Goal: Transaction & Acquisition: Purchase product/service

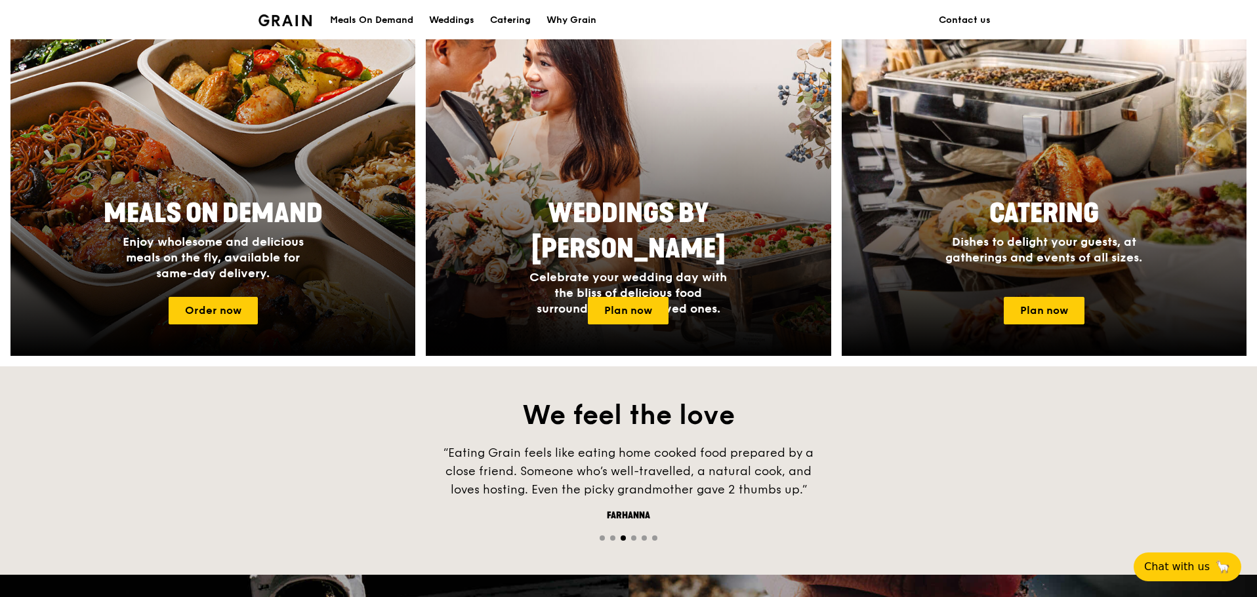
scroll to position [525, 0]
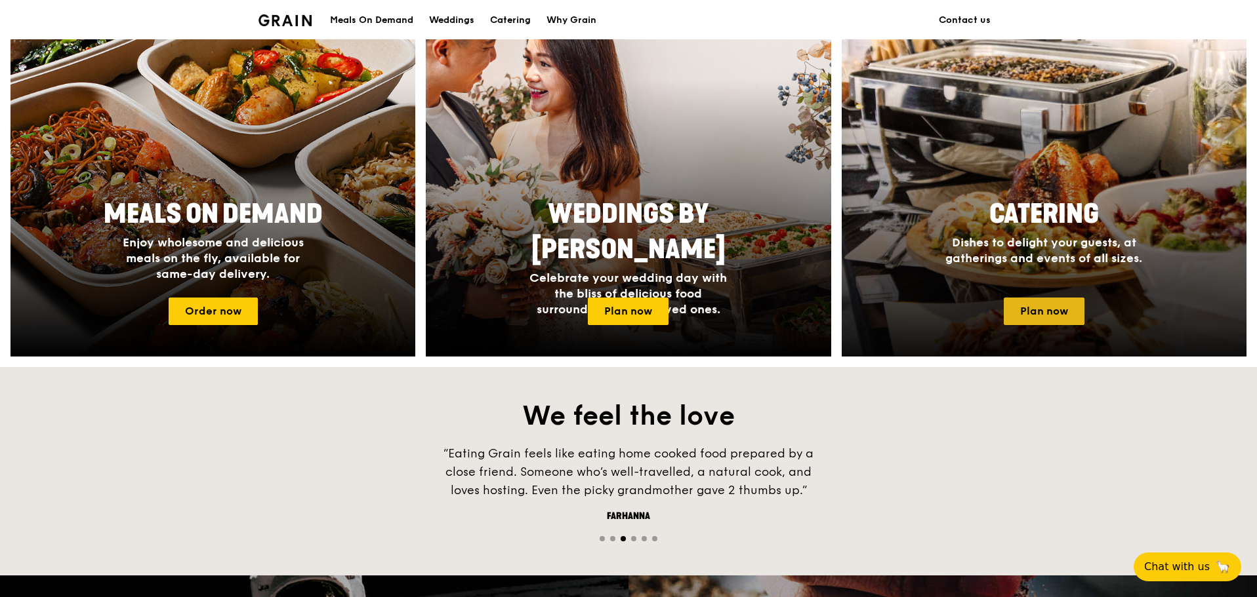
click at [1060, 321] on link "Plan now" at bounding box center [1043, 312] width 81 height 28
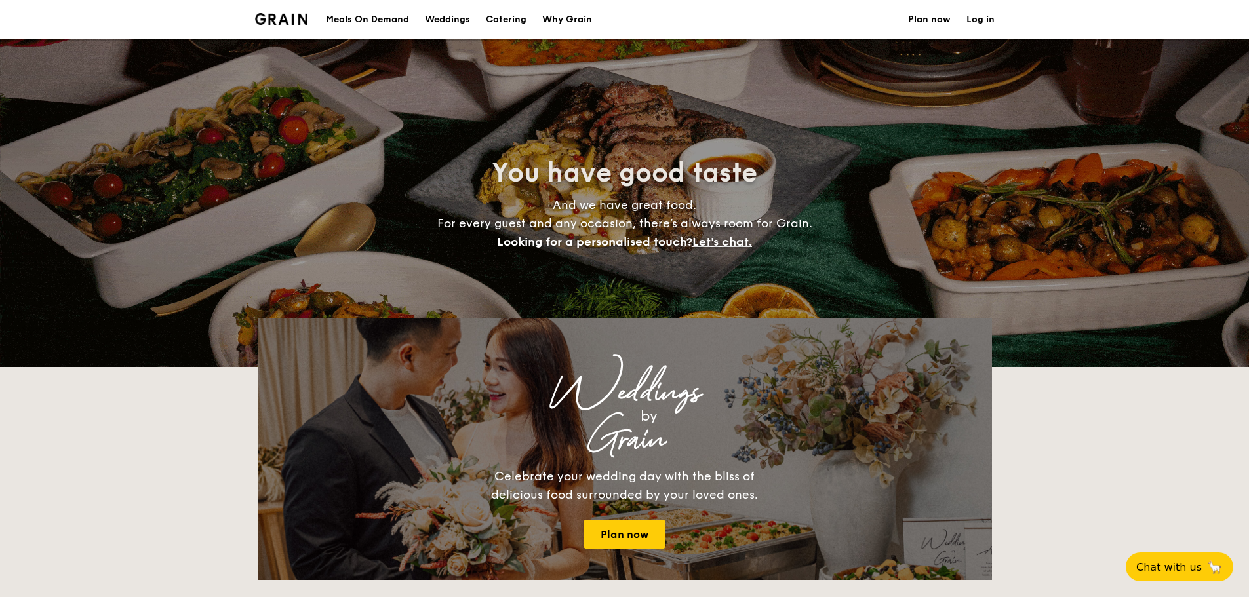
select select
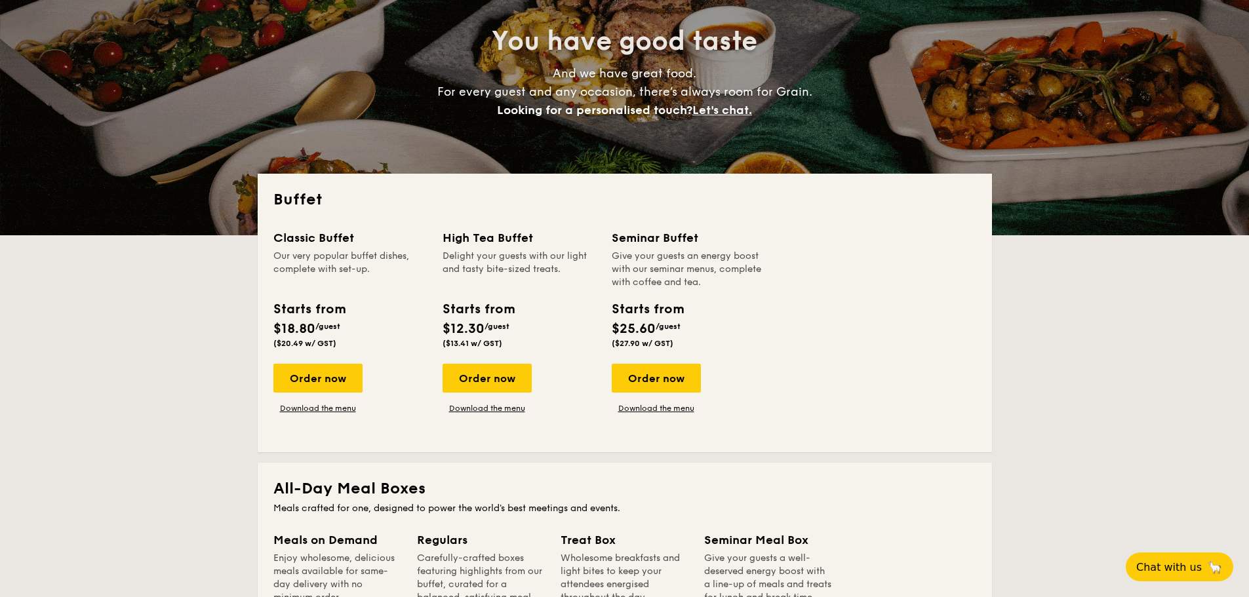
scroll to position [131, 0]
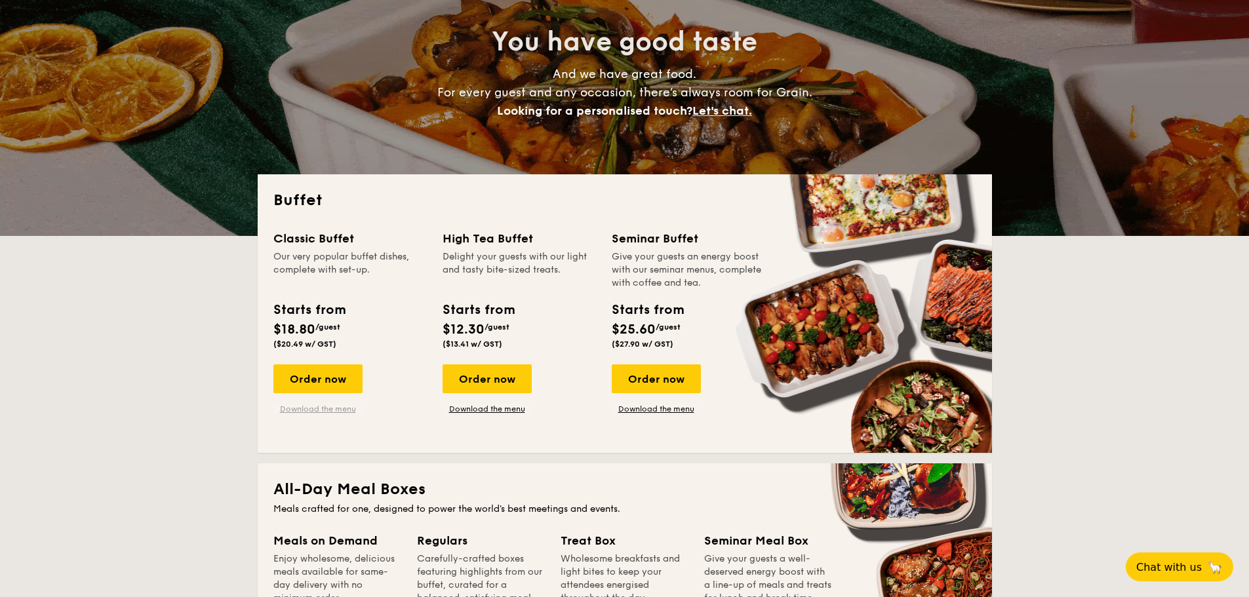
click at [319, 406] on link "Download the menu" at bounding box center [317, 409] width 89 height 10
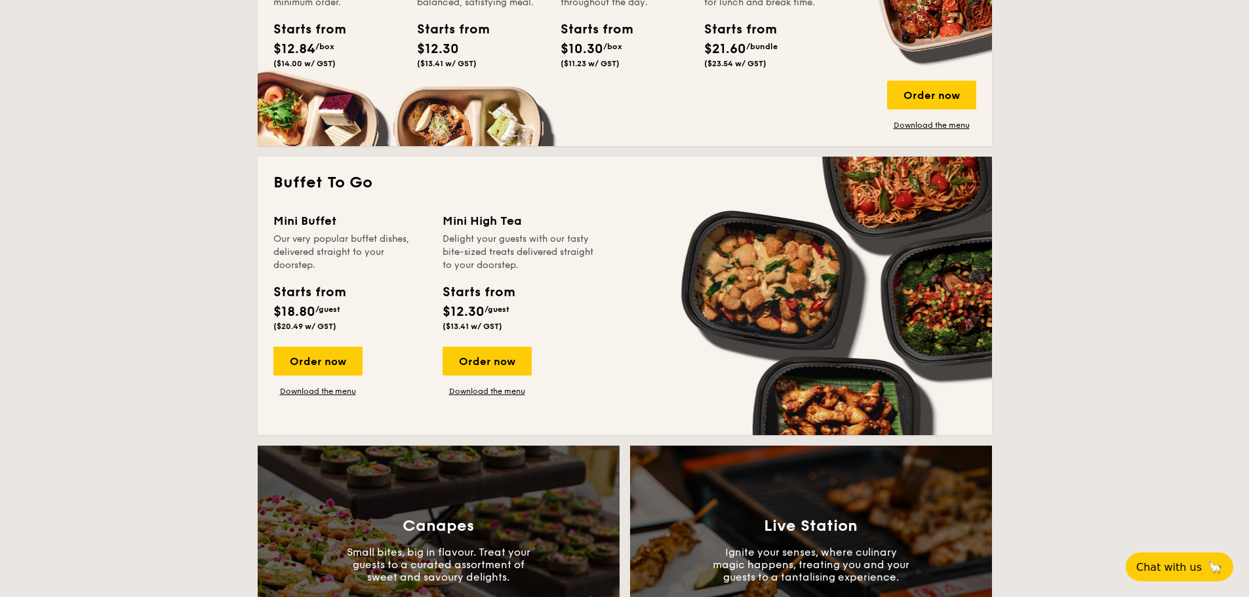
scroll to position [721, 0]
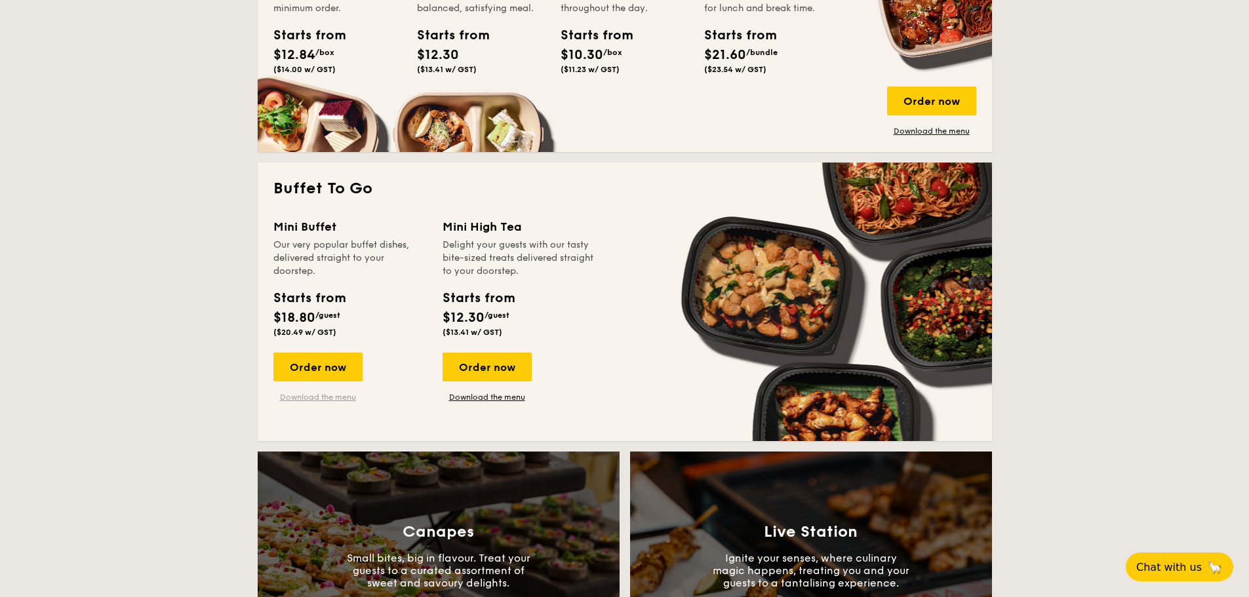
click at [322, 394] on link "Download the menu" at bounding box center [317, 397] width 89 height 10
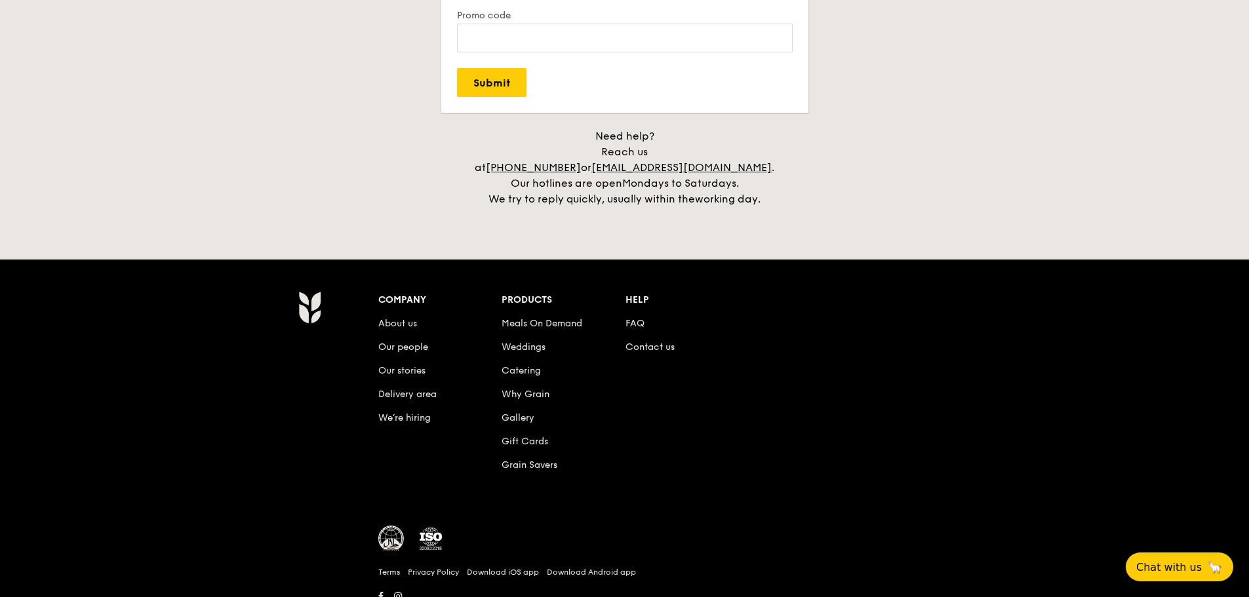
scroll to position [2693, 0]
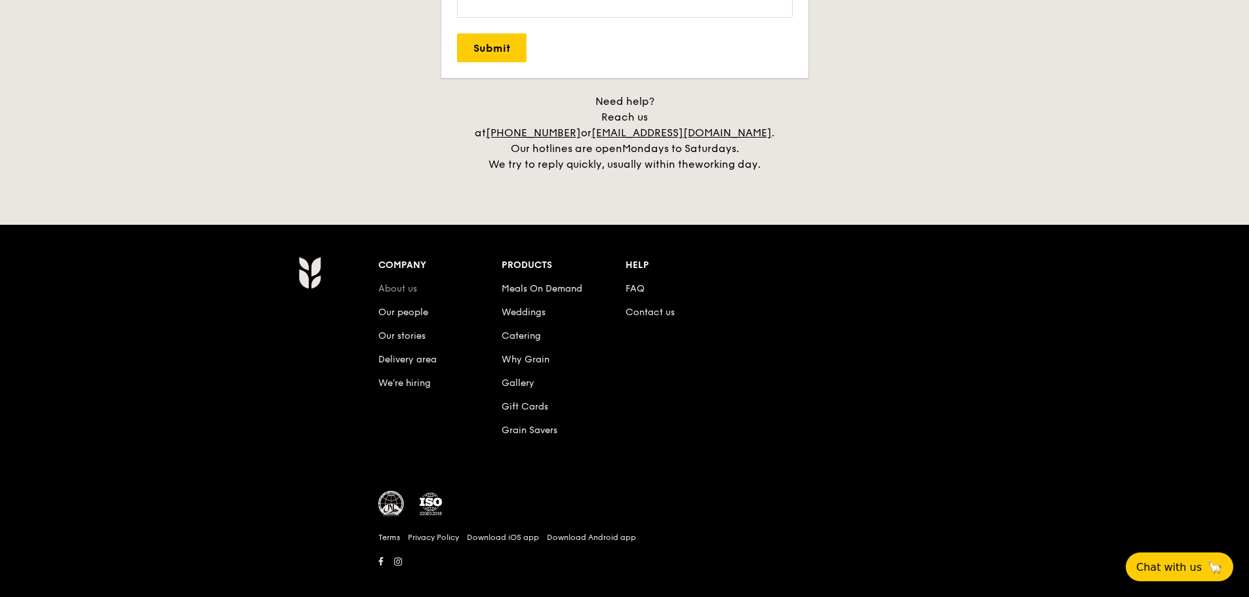
click at [414, 283] on link "About us" at bounding box center [397, 288] width 39 height 11
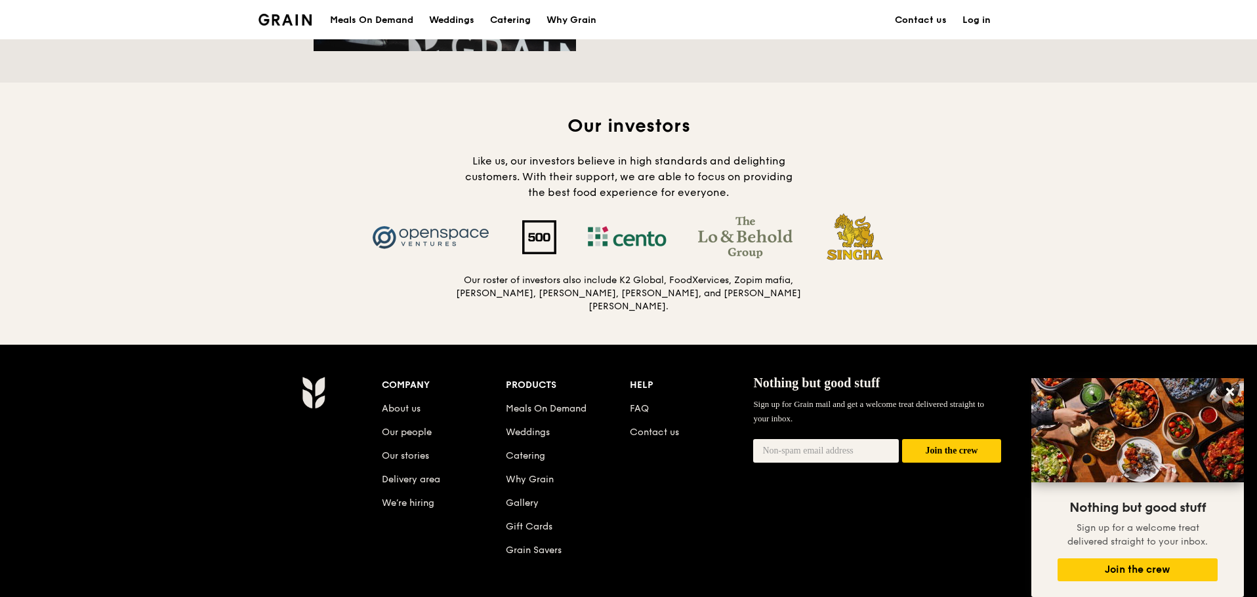
scroll to position [1246, 0]
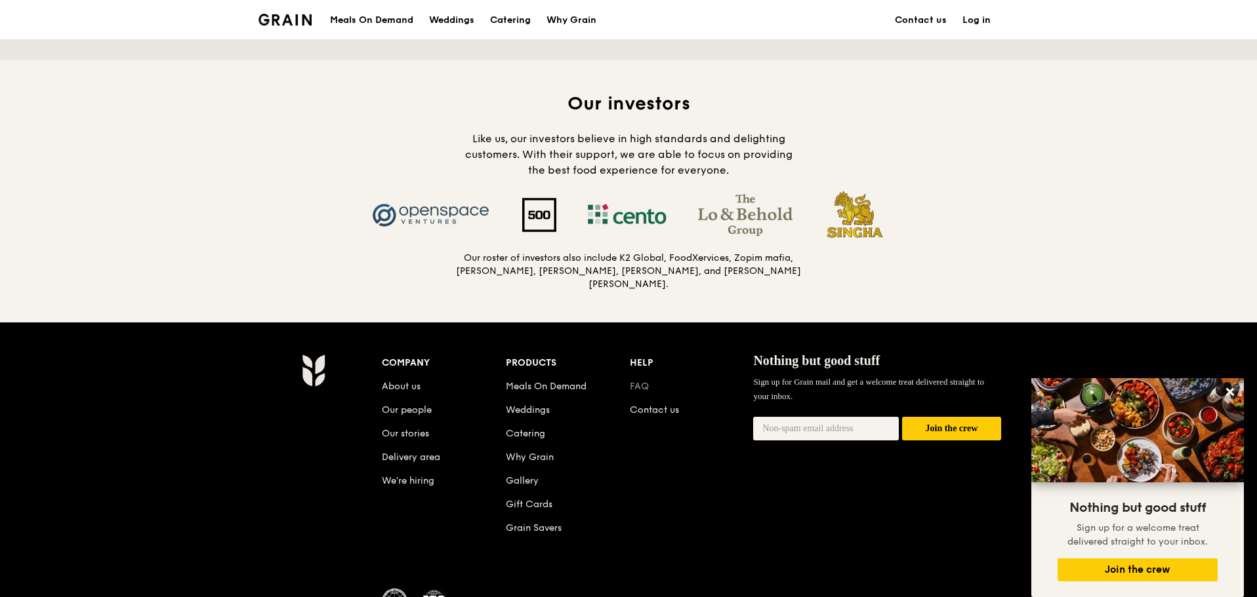
click at [641, 382] on link "FAQ" at bounding box center [639, 386] width 19 height 11
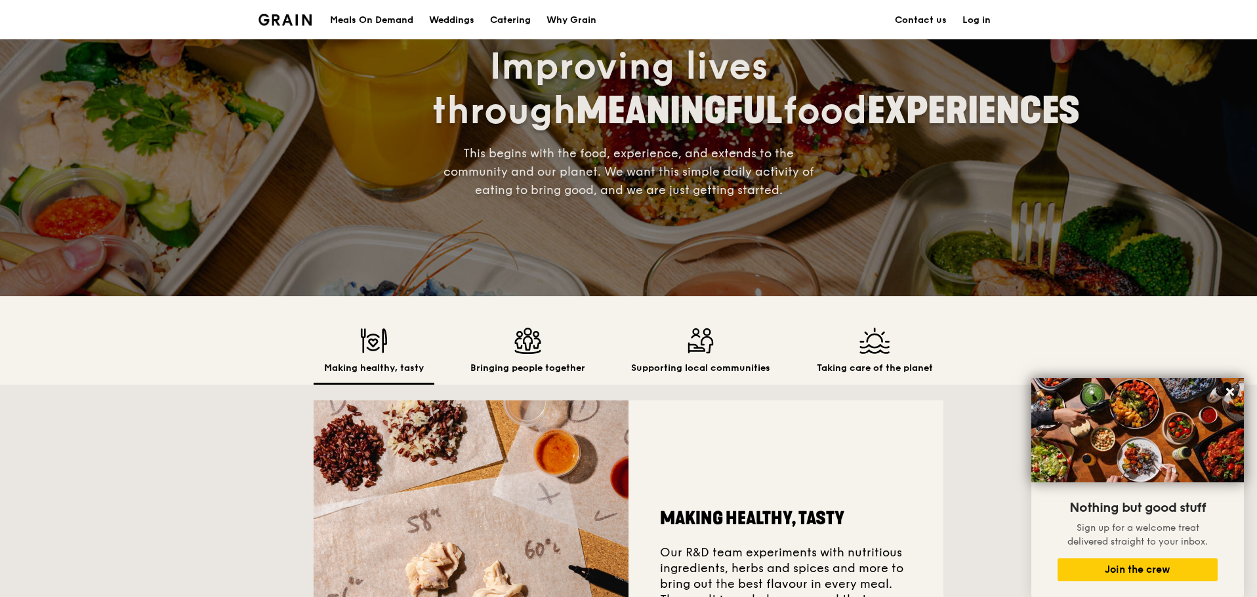
scroll to position [0, 0]
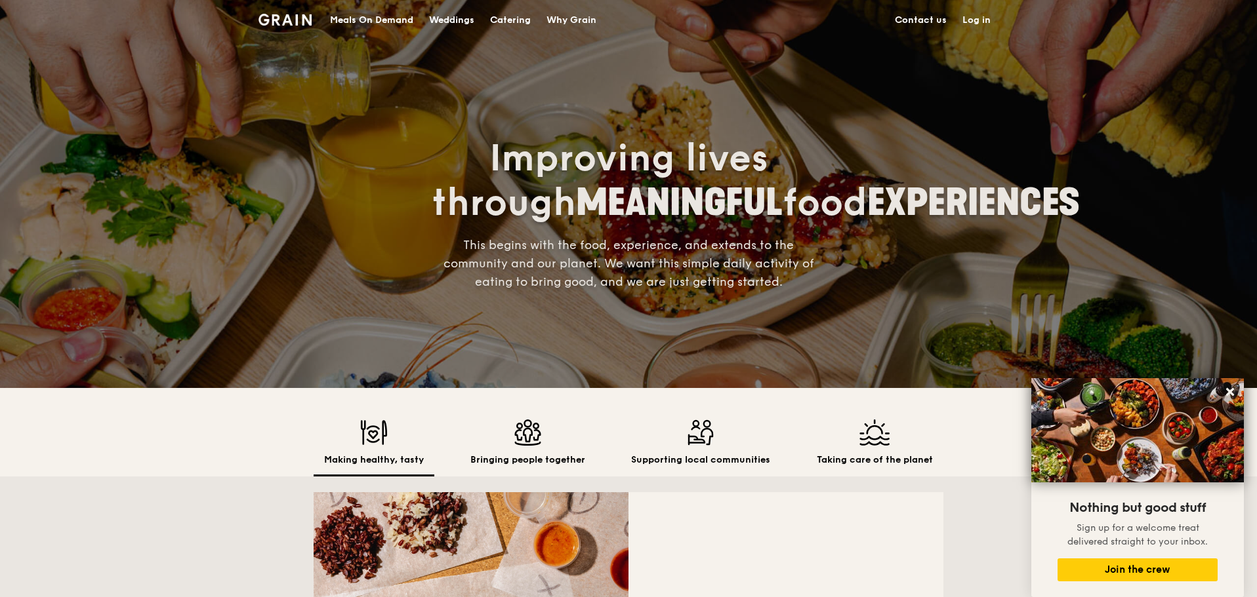
click at [513, 16] on div "Catering" at bounding box center [510, 20] width 41 height 39
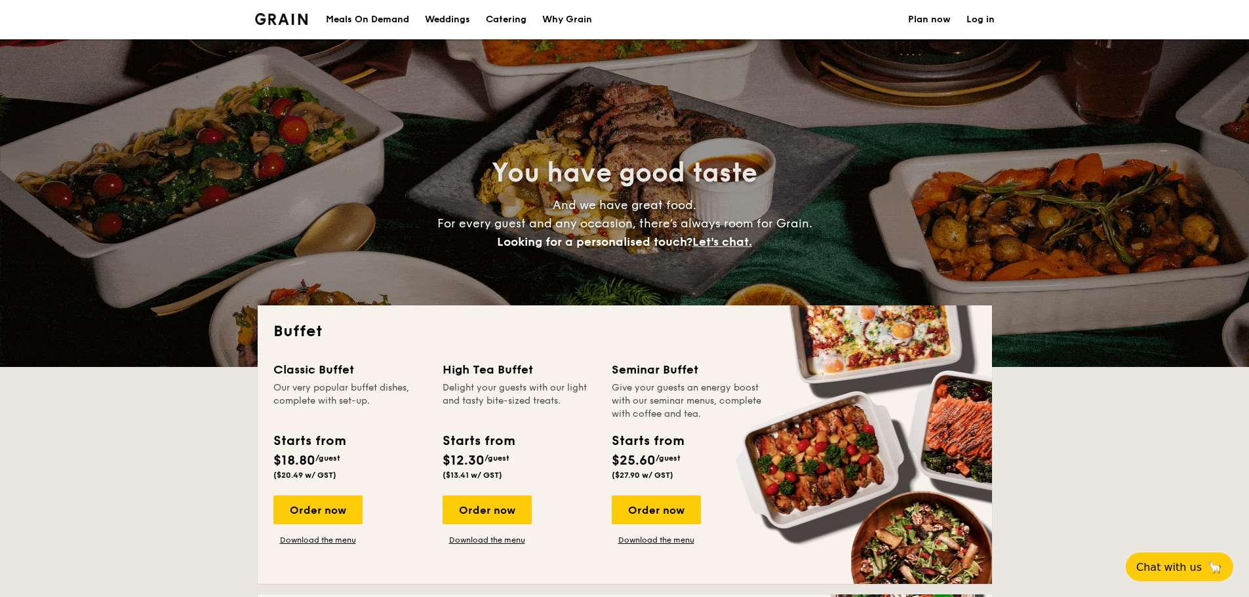
select select
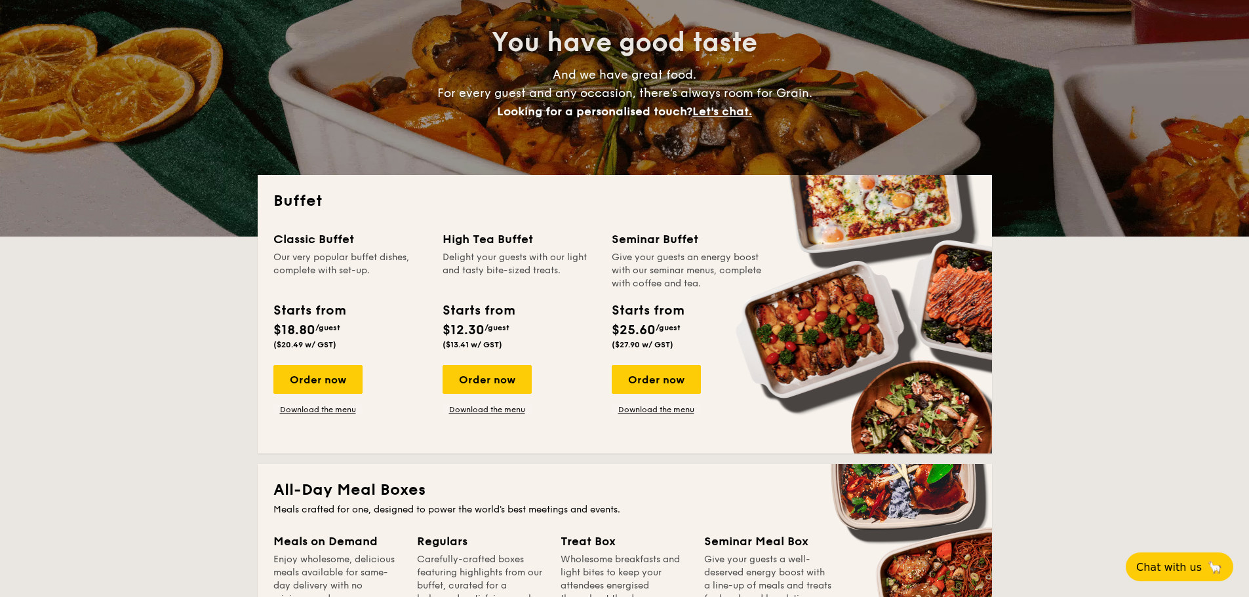
scroll to position [131, 0]
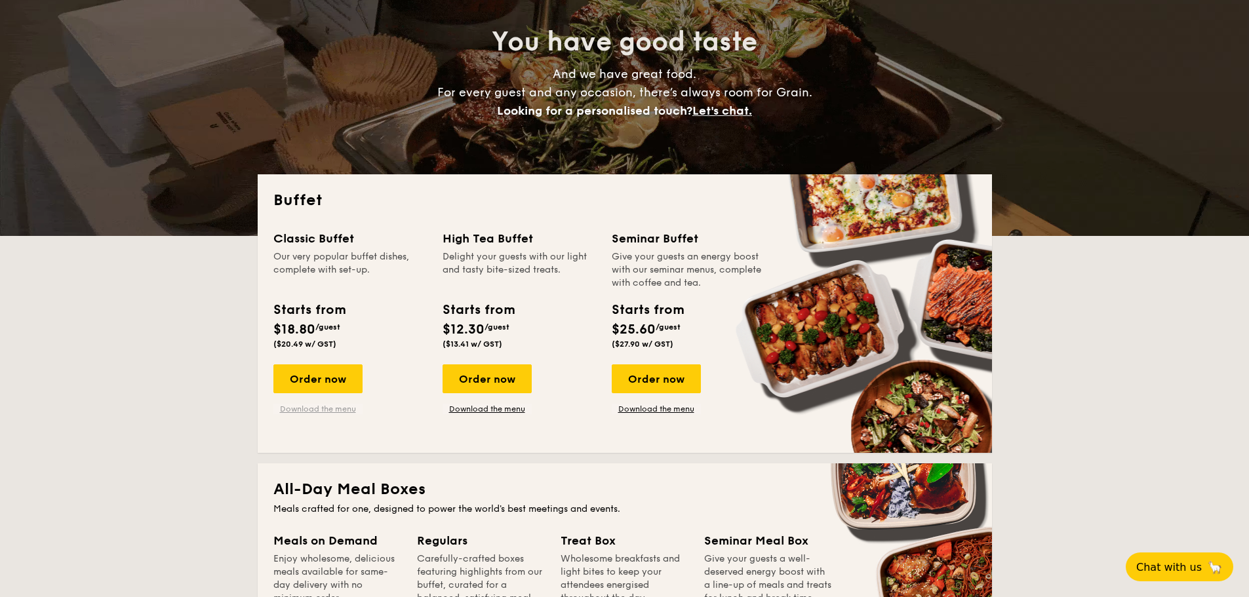
click at [303, 411] on link "Download the menu" at bounding box center [317, 409] width 89 height 10
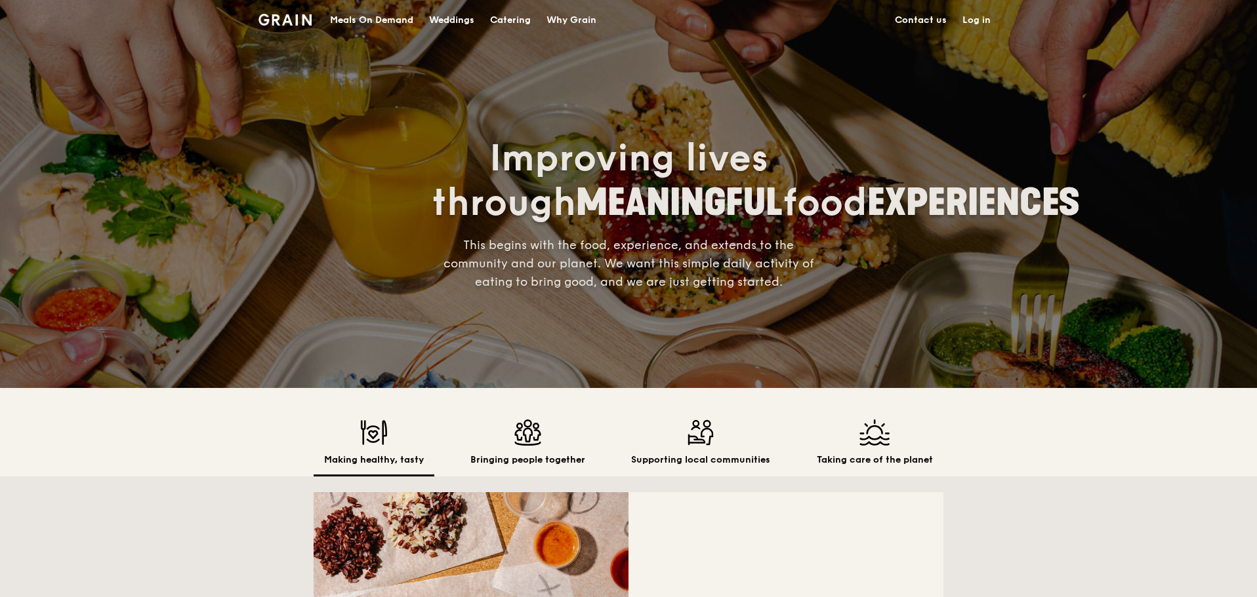
click at [504, 16] on div "Catering" at bounding box center [510, 20] width 41 height 39
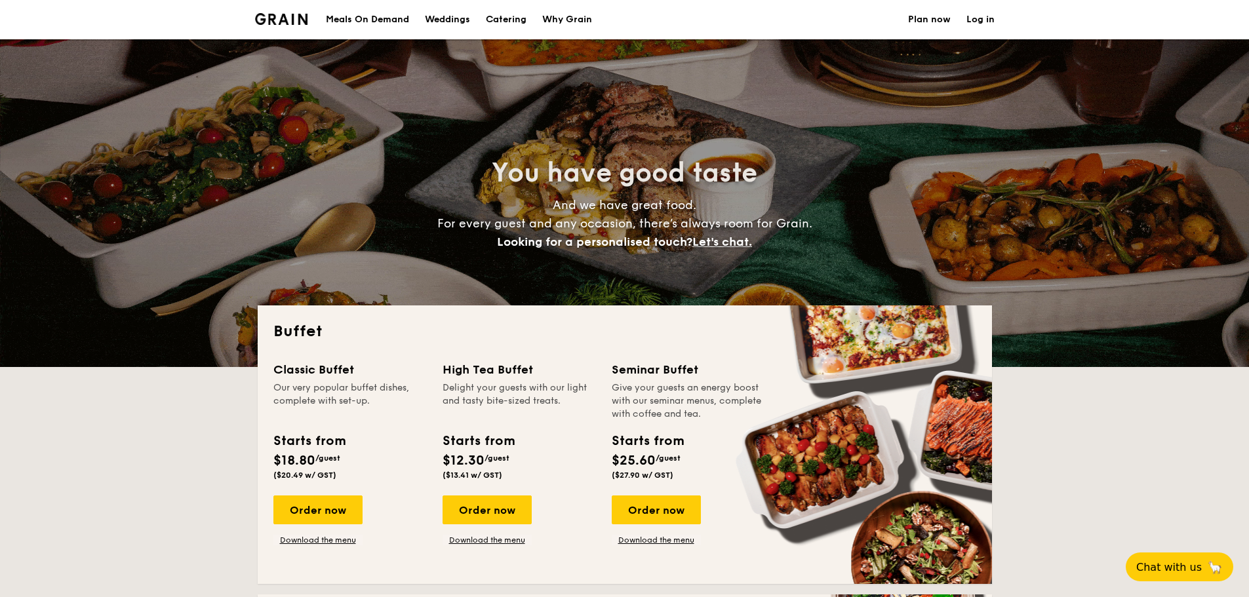
select select
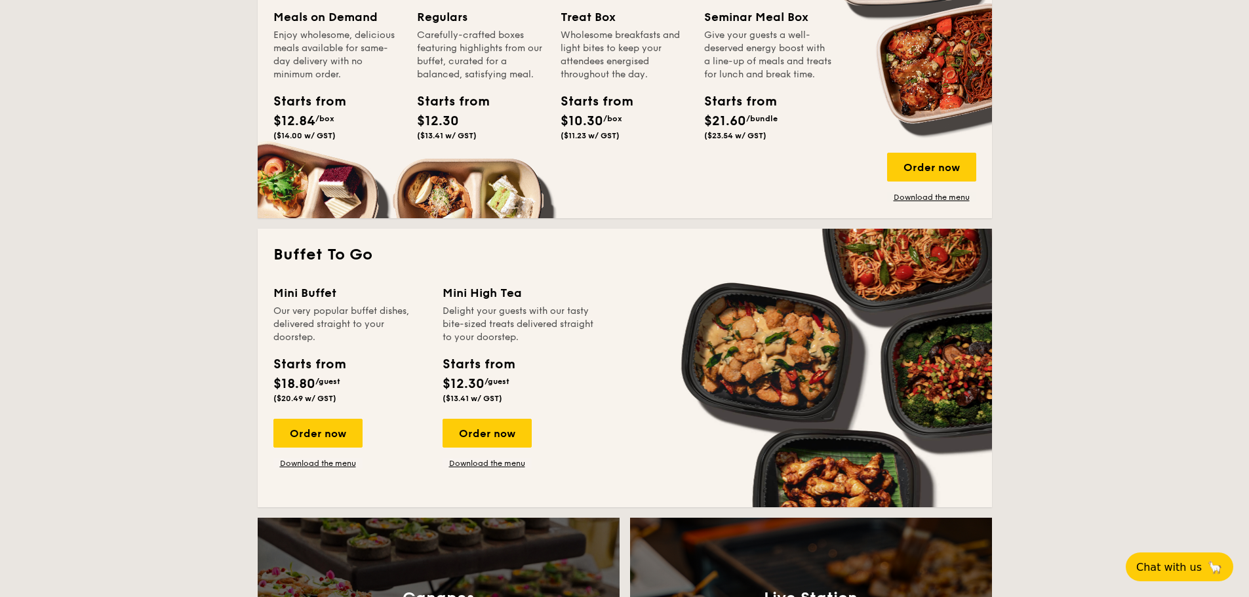
scroll to position [656, 0]
click at [331, 437] on div "Order now" at bounding box center [317, 432] width 89 height 29
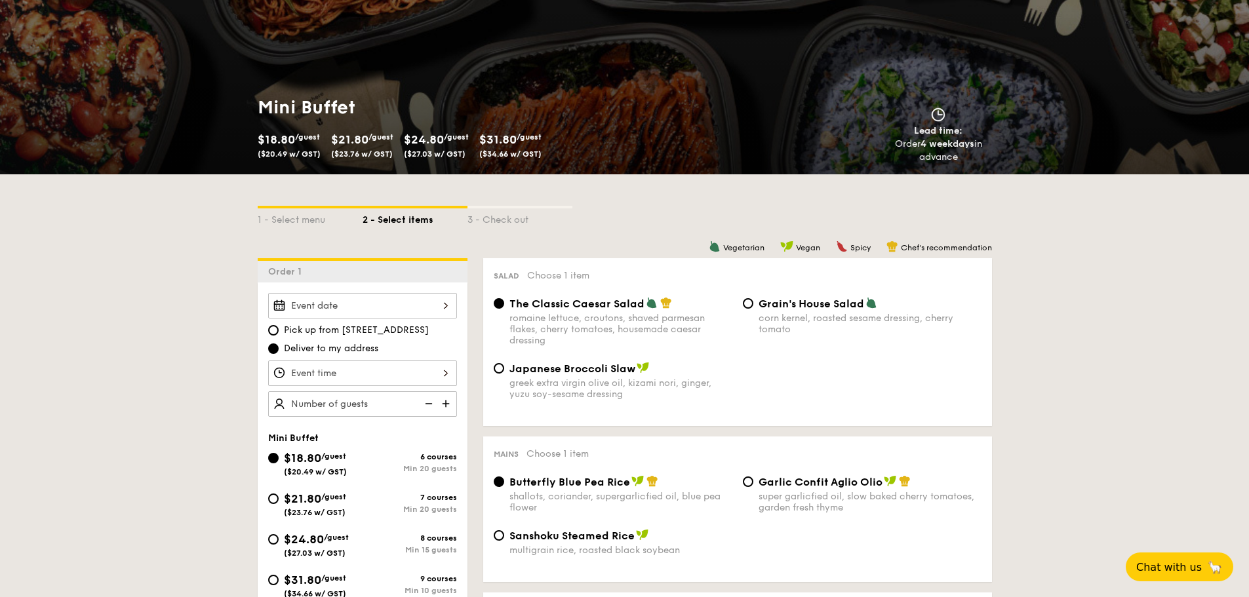
scroll to position [197, 0]
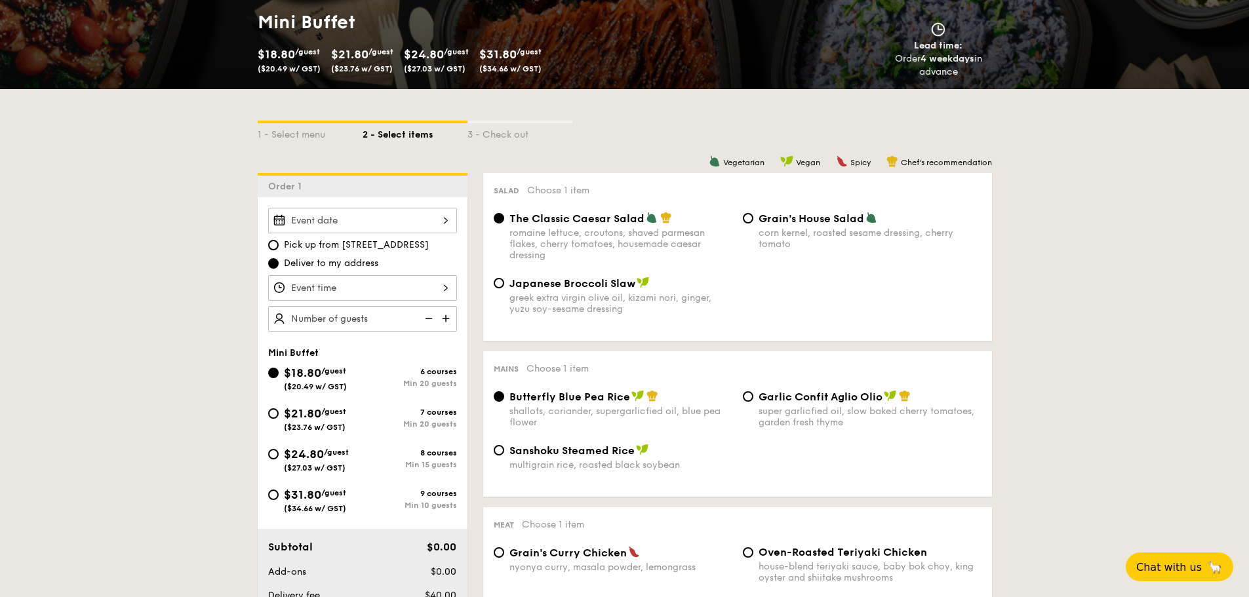
click at [331, 414] on span "/guest" at bounding box center [333, 411] width 25 height 9
click at [279, 414] on input "$21.80 /guest ($23.76 w/ GST) 7 courses Min 20 guests" at bounding box center [273, 414] width 10 height 10
radio input "true"
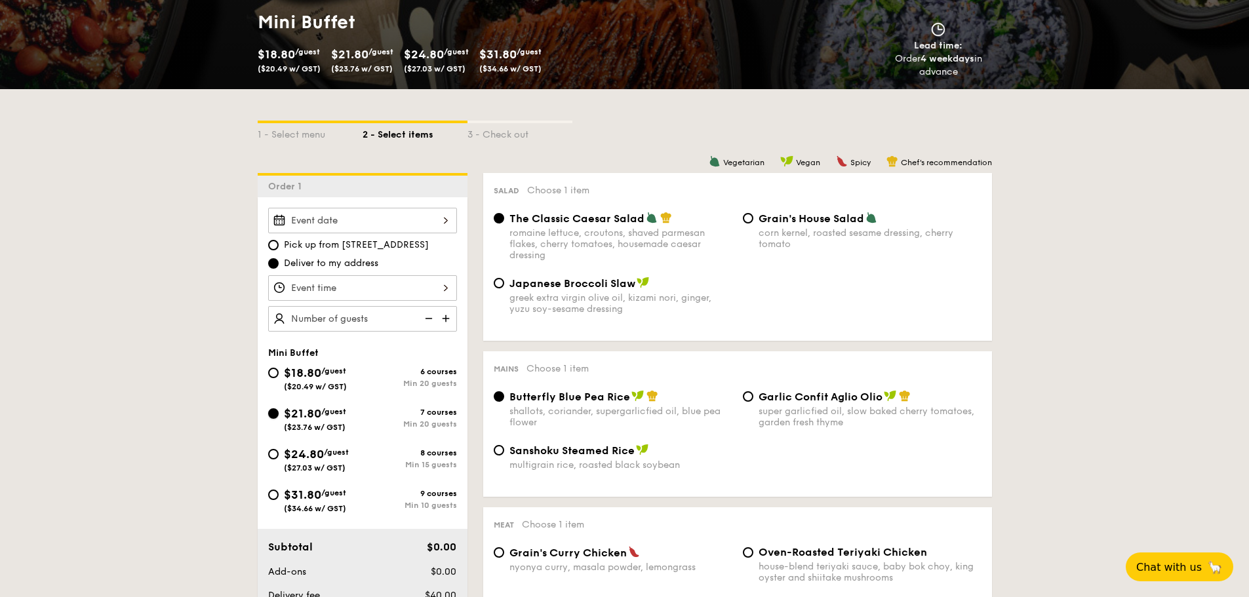
radio input "false"
radio input "true"
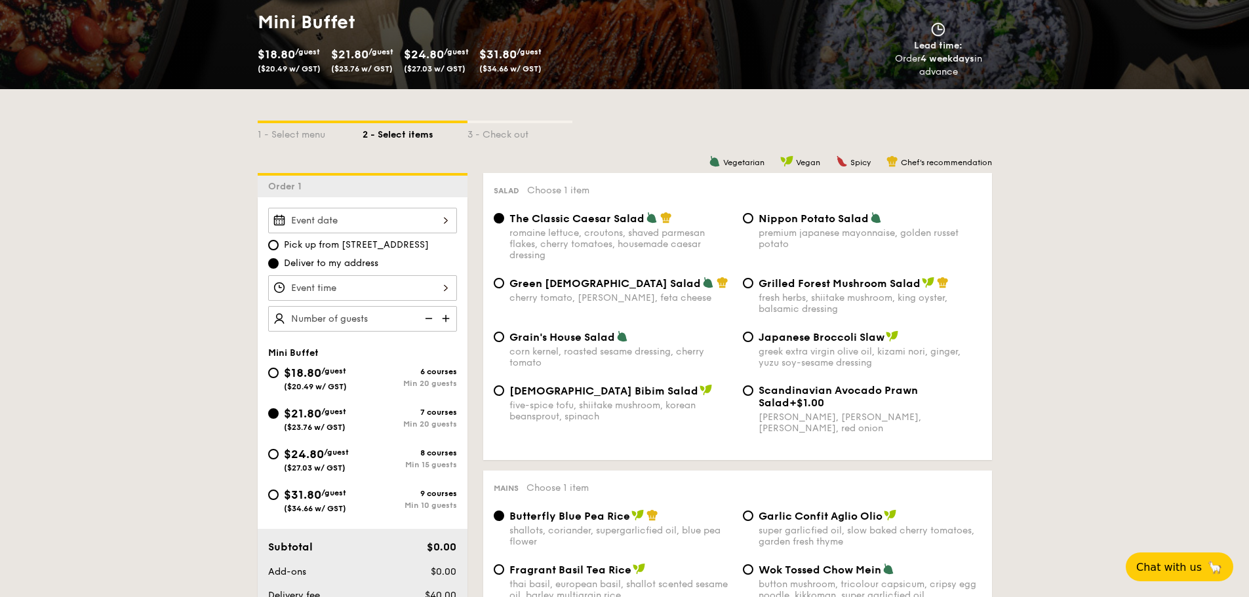
click at [649, 409] on div "five-spice tofu, shiitake mushroom, korean beansprout, spinach" at bounding box center [621, 411] width 223 height 22
click at [504, 396] on input "Korean Bibim Salad five-spice tofu, shiitake mushroom, korean beansprout, spina…" at bounding box center [499, 391] width 10 height 10
radio input "true"
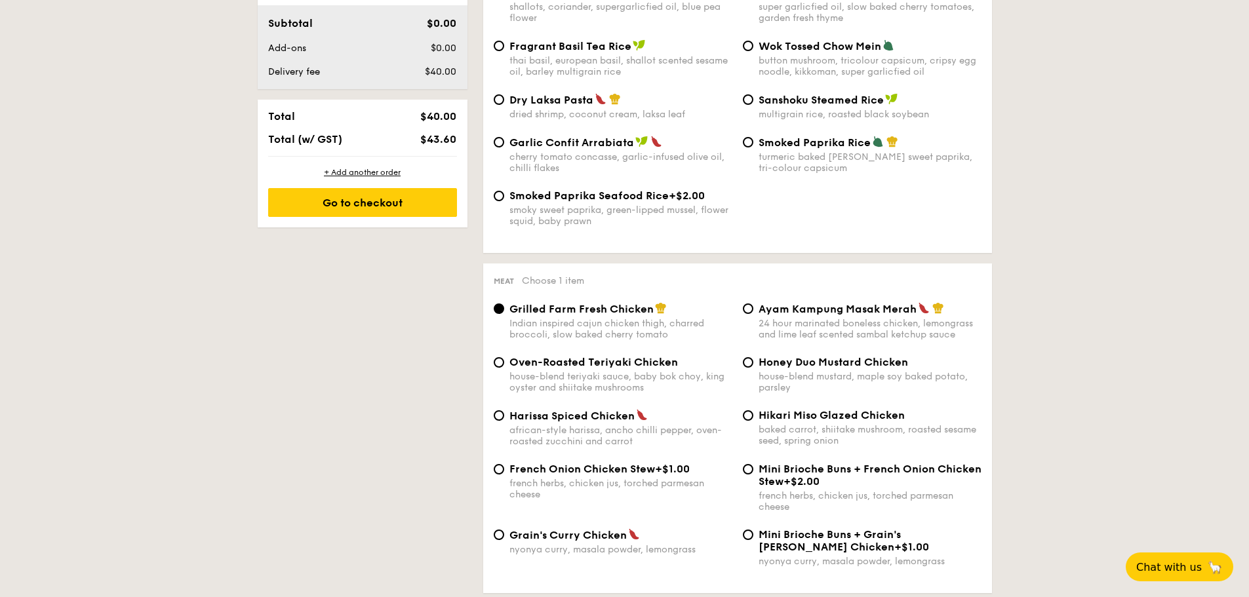
scroll to position [721, 0]
click at [776, 375] on div "house-blend mustard, maple soy baked potato, parsley" at bounding box center [870, 382] width 223 height 22
click at [754, 367] on input "Honey Duo Mustard Chicken house-blend mustard, maple soy baked potato, parsley" at bounding box center [748, 362] width 10 height 10
radio input "true"
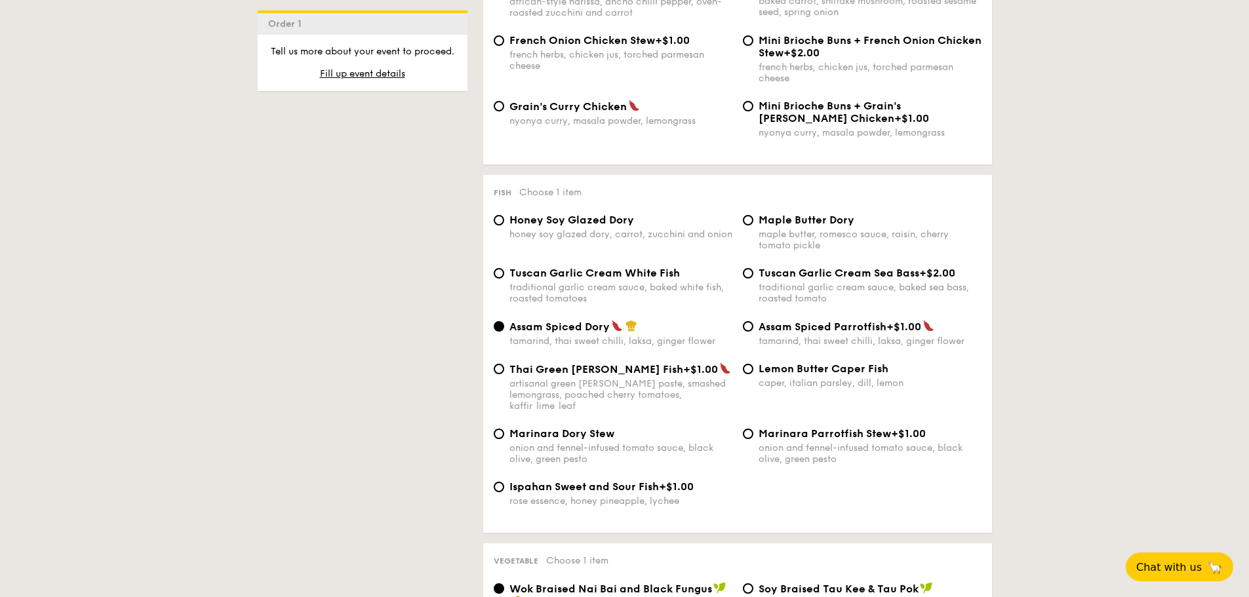
scroll to position [1180, 0]
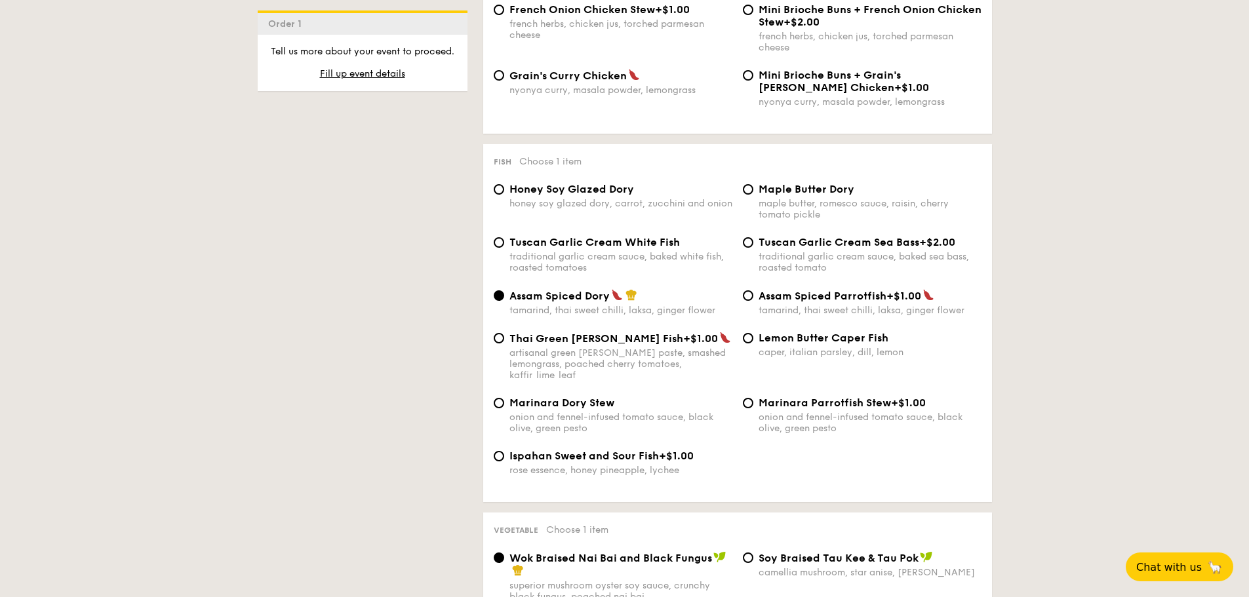
click at [783, 194] on span "Maple Butter Dory" at bounding box center [807, 189] width 96 height 12
click at [754, 194] on input "Maple Butter Dory maple butter, romesco sauce, raisin, cherry tomato pickle" at bounding box center [748, 189] width 10 height 10
radio input "true"
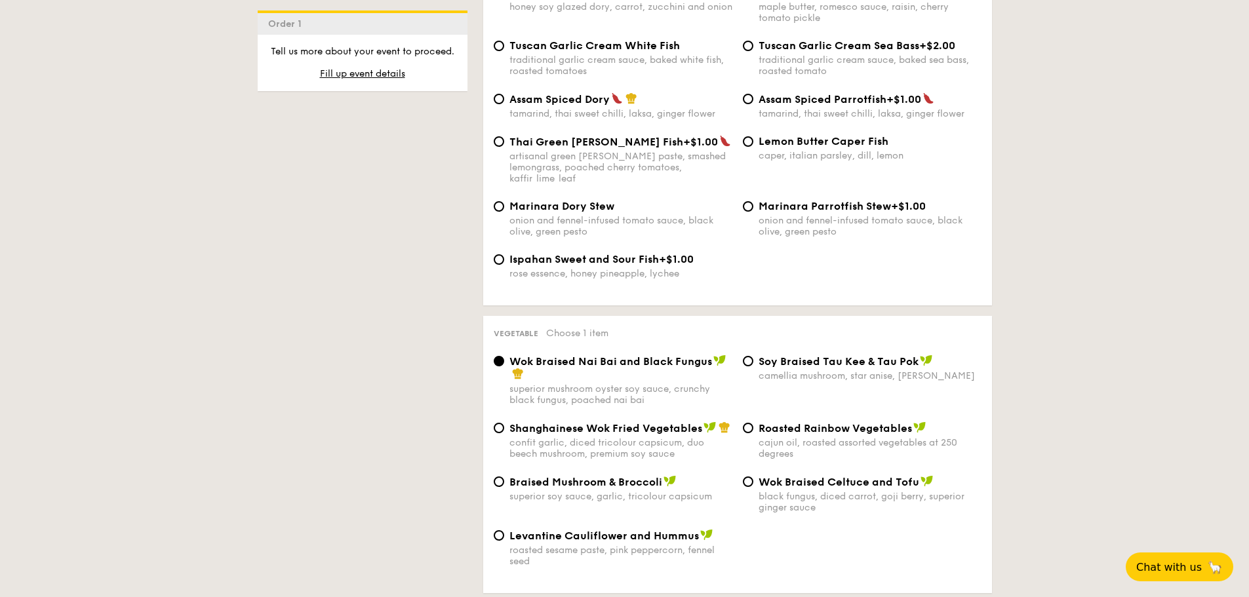
scroll to position [1443, 0]
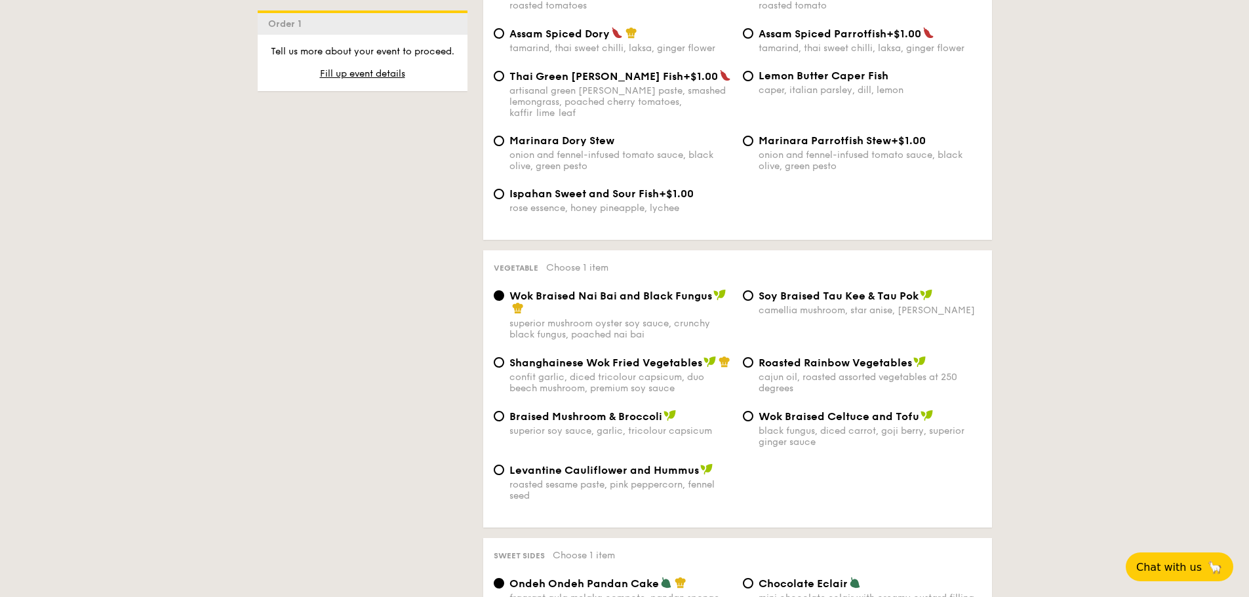
click at [655, 426] on div "superior soy sauce, garlic, tricolour capsicum" at bounding box center [621, 431] width 223 height 11
click at [504, 422] on input "Braised Mushroom & Broccoli superior soy sauce, garlic, tricolour capsicum" at bounding box center [499, 416] width 10 height 10
radio input "true"
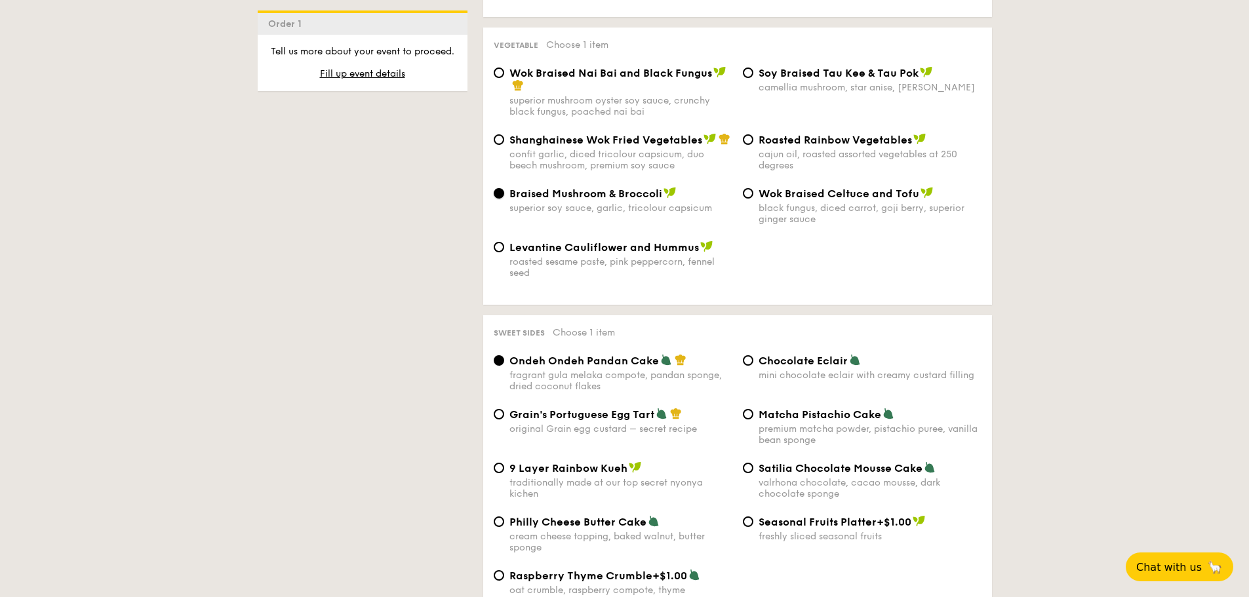
scroll to position [1705, 0]
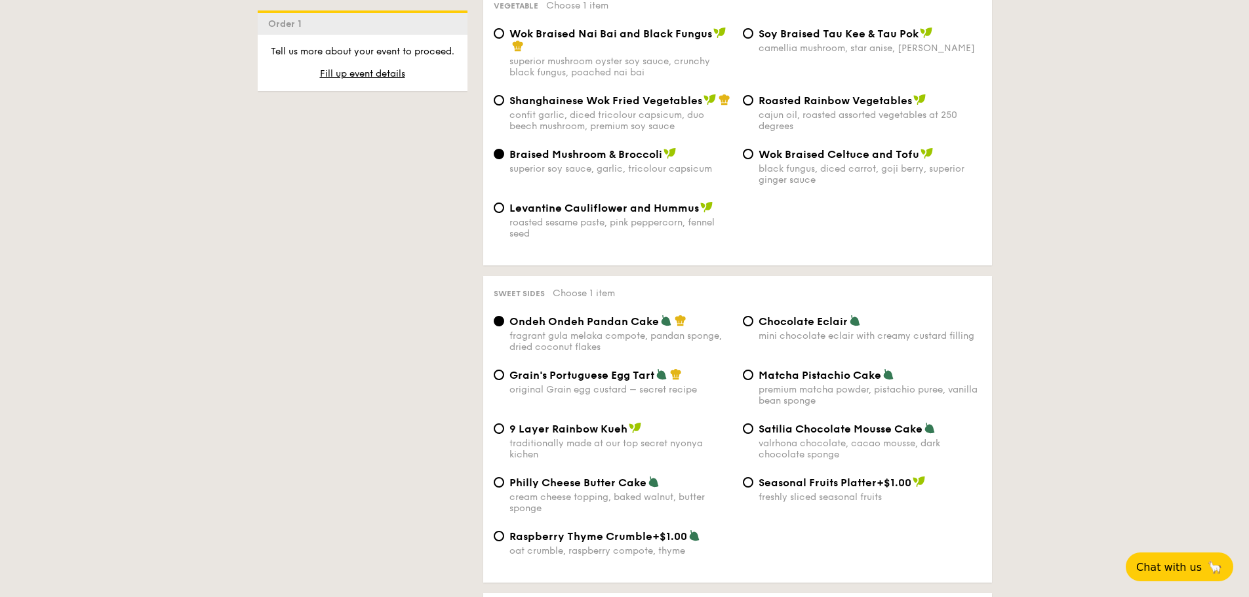
click at [834, 331] on div "mini chocolate eclair with creamy custard filling" at bounding box center [870, 336] width 223 height 11
click at [754, 323] on input "Chocolate Eclair mini chocolate eclair with creamy custard filling" at bounding box center [748, 321] width 10 height 10
radio input "true"
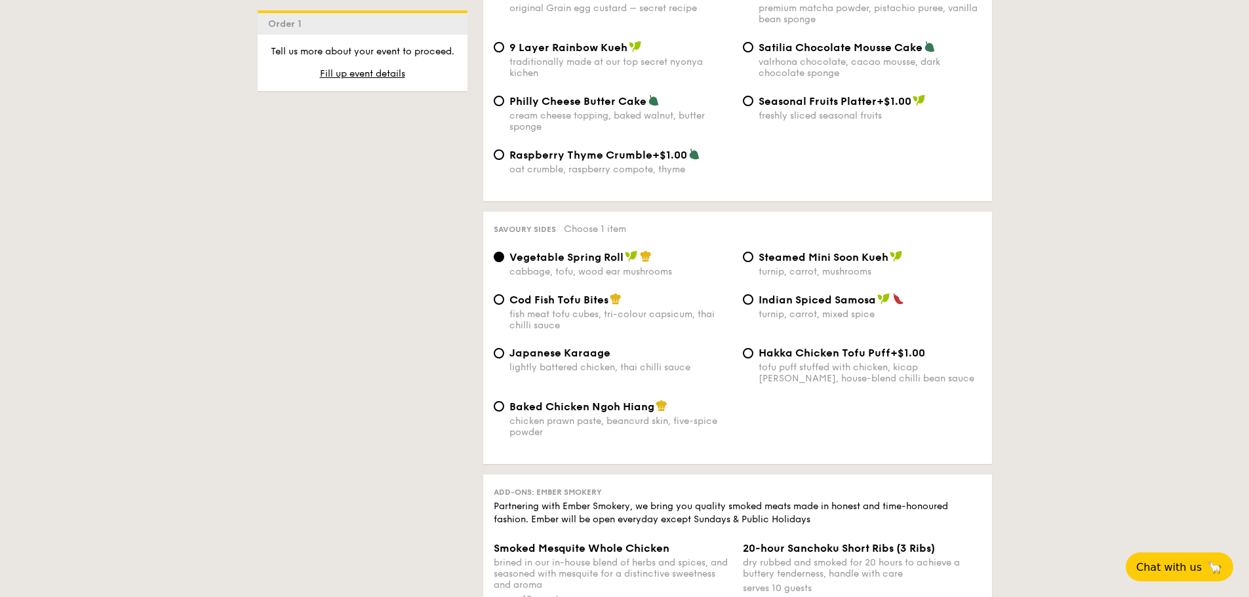
scroll to position [2099, 0]
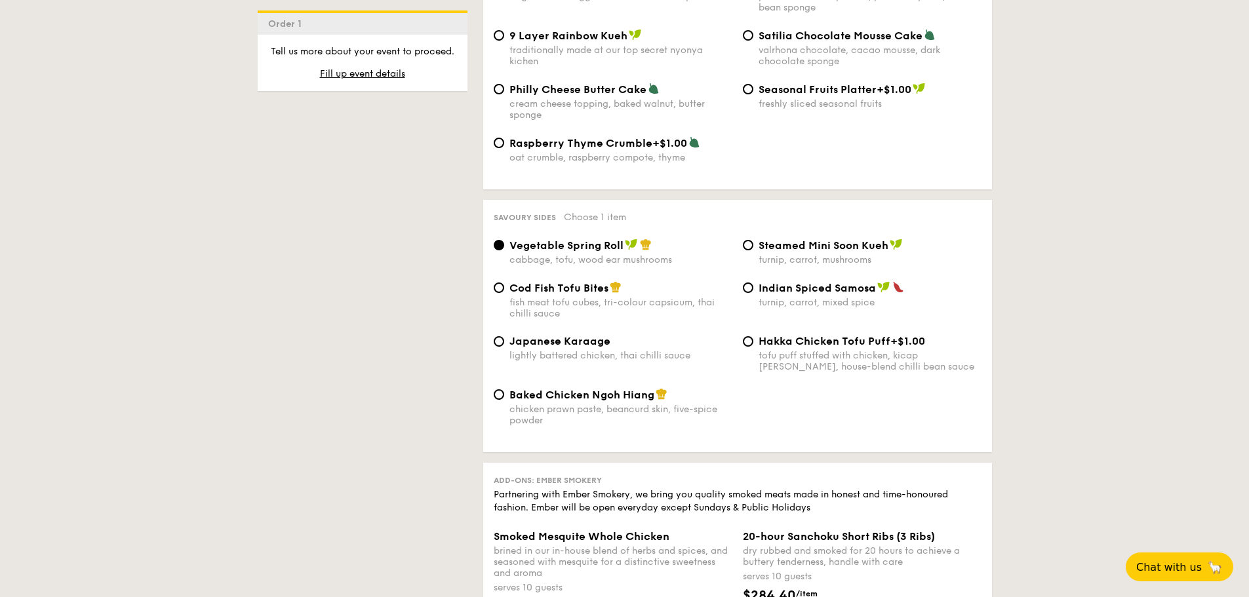
click at [588, 350] on div "lightly battered chicken, thai chilli sauce" at bounding box center [621, 355] width 223 height 11
click at [504, 345] on input "Japanese Karaage lightly battered chicken, thai chilli sauce" at bounding box center [499, 341] width 10 height 10
radio input "true"
click at [633, 285] on div "Cod Fish Tofu Bites fish meat tofu cubes, tri-colour capsicum, thai chilli sauce" at bounding box center [621, 300] width 223 height 38
click at [504, 285] on input "Cod Fish Tofu Bites fish meat tofu cubes, tri-colour capsicum, thai chilli sauce" at bounding box center [499, 288] width 10 height 10
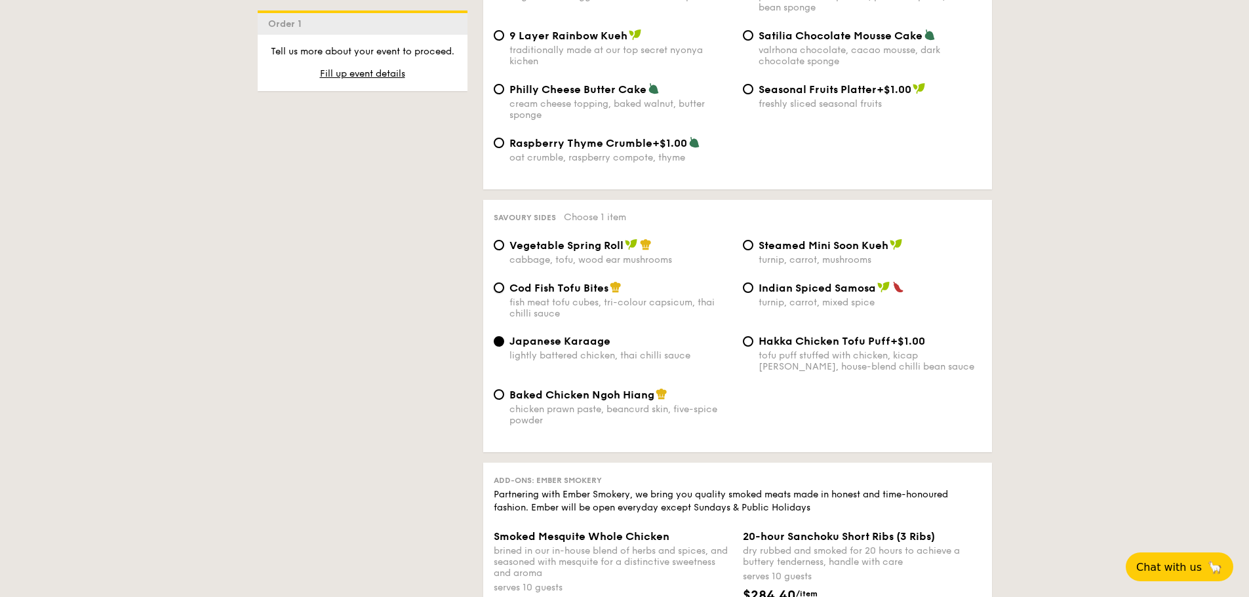
radio input "true"
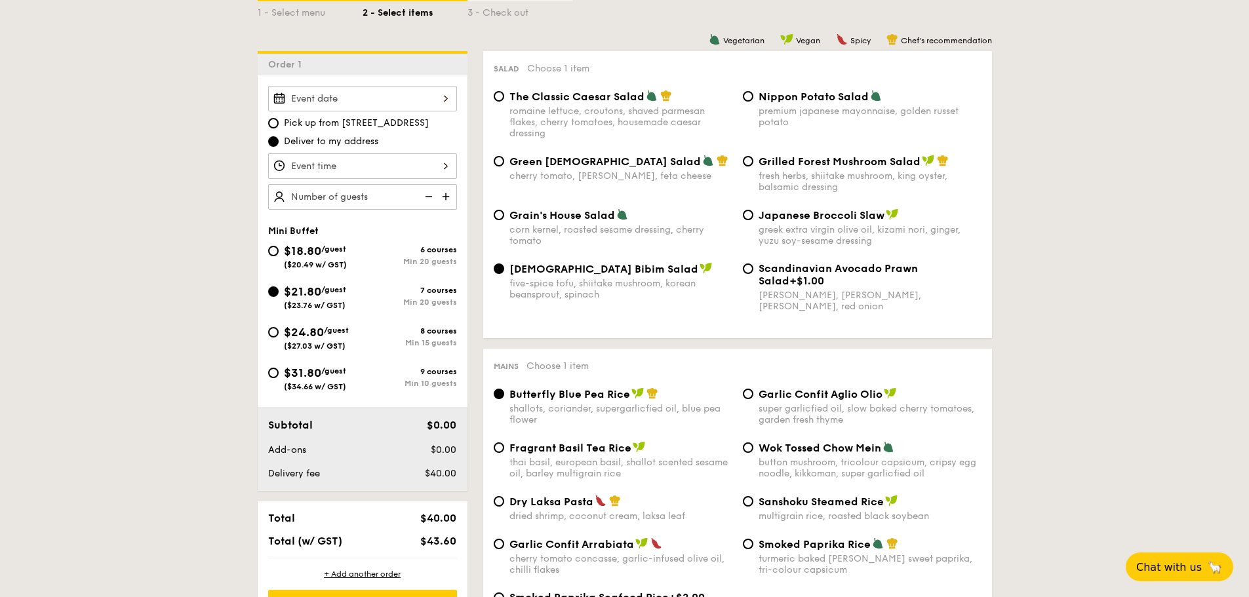
scroll to position [298, 0]
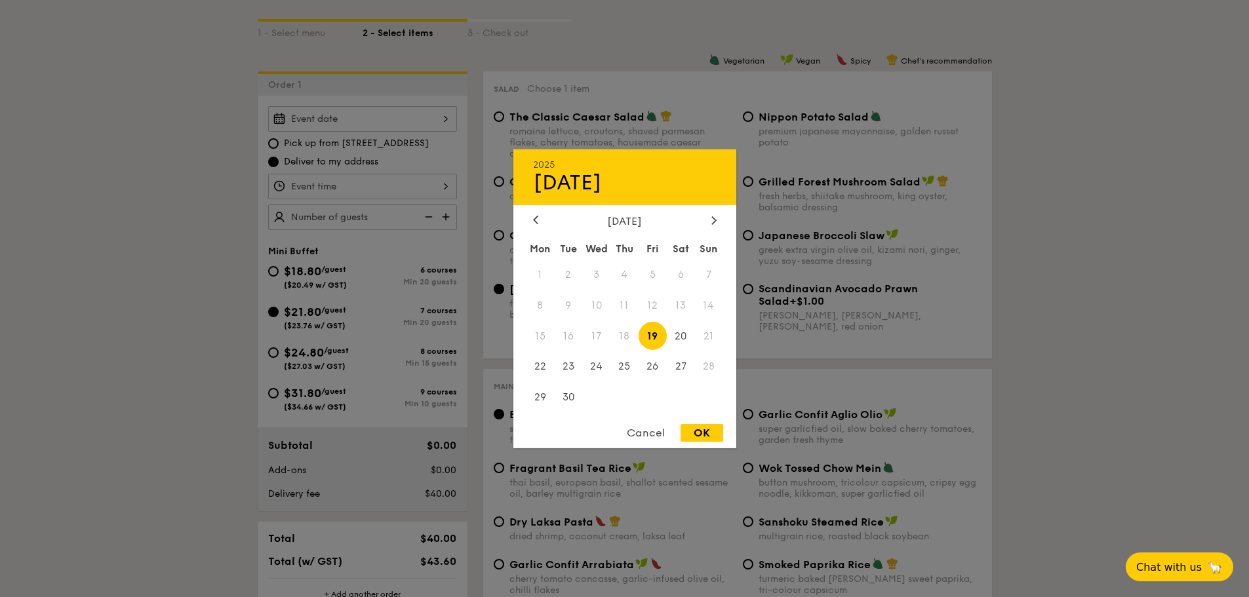
click at [411, 117] on div "2025 Sep 19 September 2025 Mon Tue Wed Thu Fri Sat Sun 1 2 3 4 5 6 7 8 9 10 11 …" at bounding box center [362, 119] width 189 height 26
click at [716, 226] on div at bounding box center [714, 220] width 12 height 12
click at [534, 366] on span "20" at bounding box center [541, 367] width 28 height 28
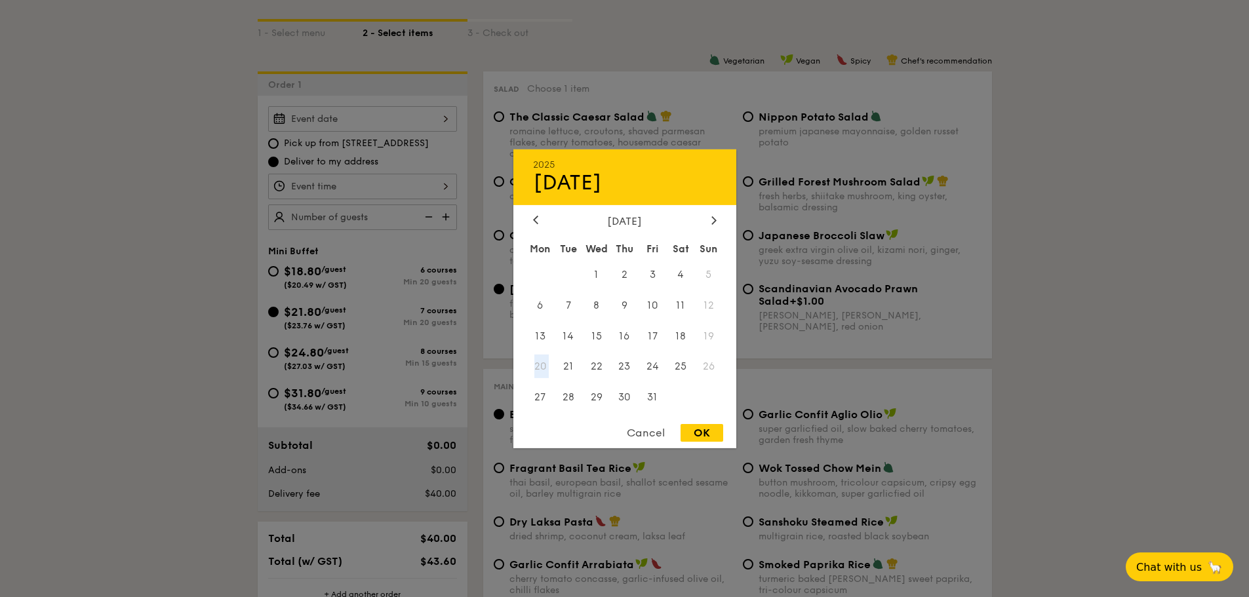
click at [535, 366] on span "20" at bounding box center [541, 367] width 28 height 28
click at [704, 388] on span at bounding box center [709, 398] width 28 height 28
click at [548, 363] on span "20" at bounding box center [541, 367] width 28 height 28
click at [547, 369] on span "20" at bounding box center [541, 367] width 28 height 28
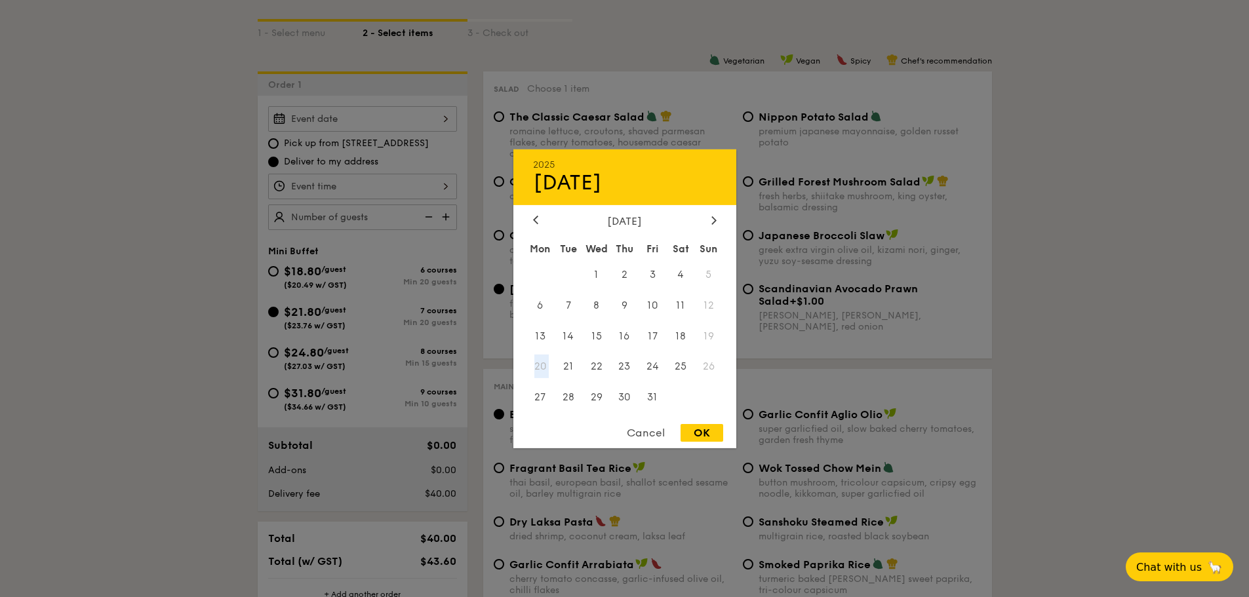
click at [547, 369] on span "20" at bounding box center [541, 367] width 28 height 28
click at [631, 431] on div "Cancel" at bounding box center [646, 433] width 64 height 18
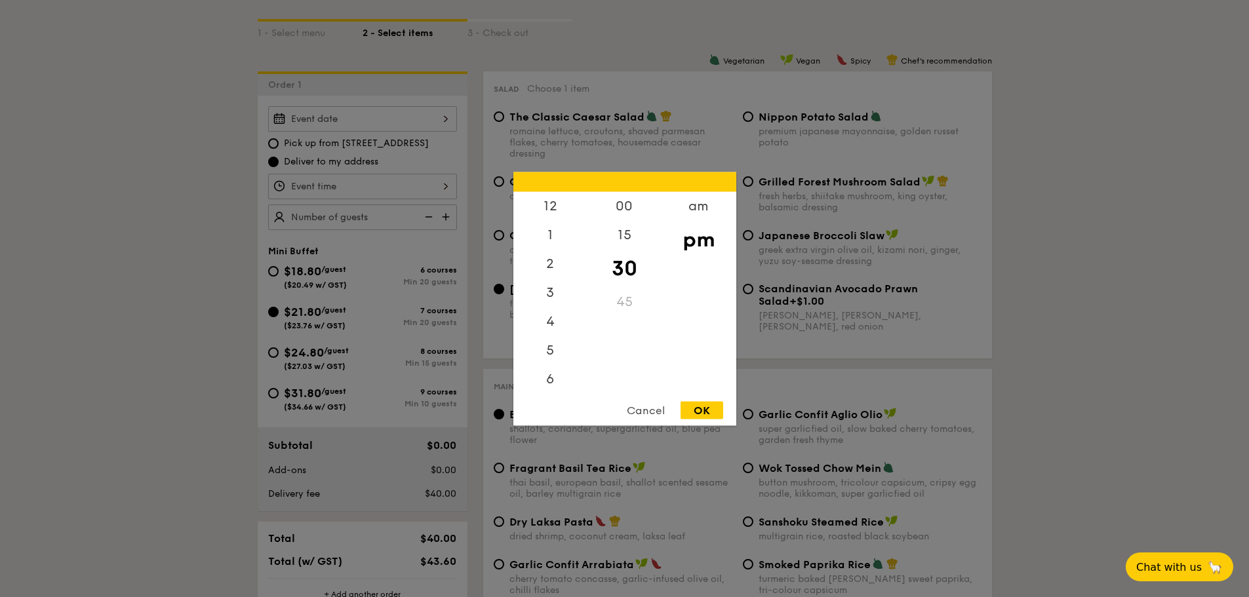
click at [374, 185] on div "12 1 2 3 4 5 6 7 8 9 10 11 00 15 30 45 am pm Cancel OK" at bounding box center [362, 187] width 189 height 26
click at [656, 409] on div "Cancel" at bounding box center [646, 410] width 64 height 18
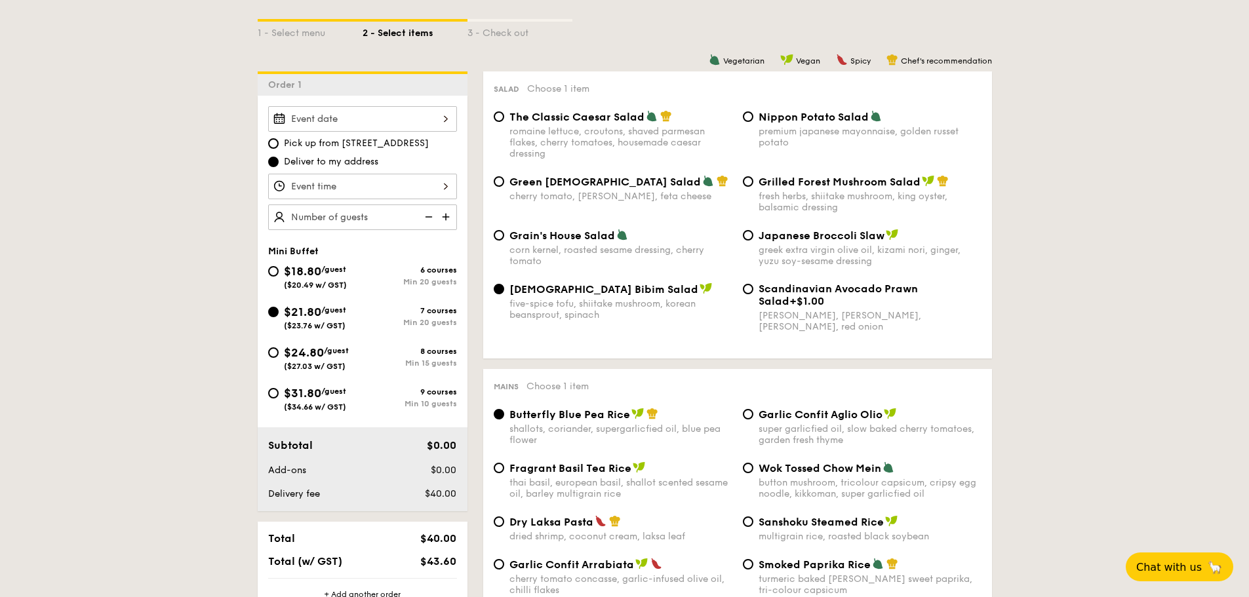
click at [371, 188] on div at bounding box center [362, 187] width 189 height 26
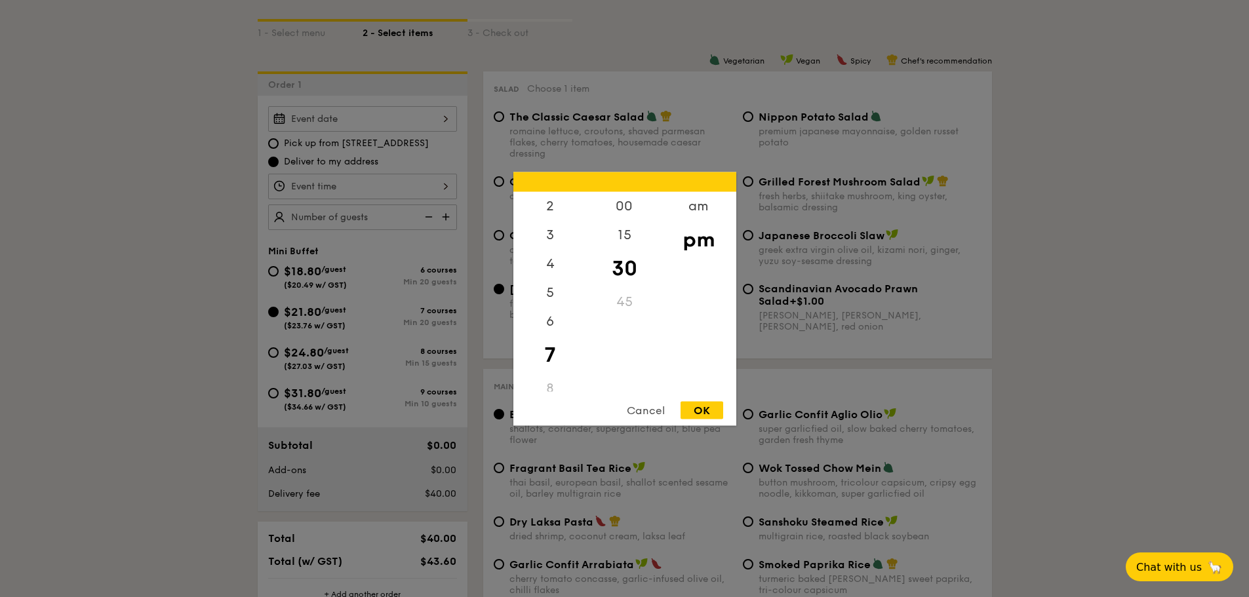
click at [637, 413] on div "Cancel" at bounding box center [646, 410] width 64 height 18
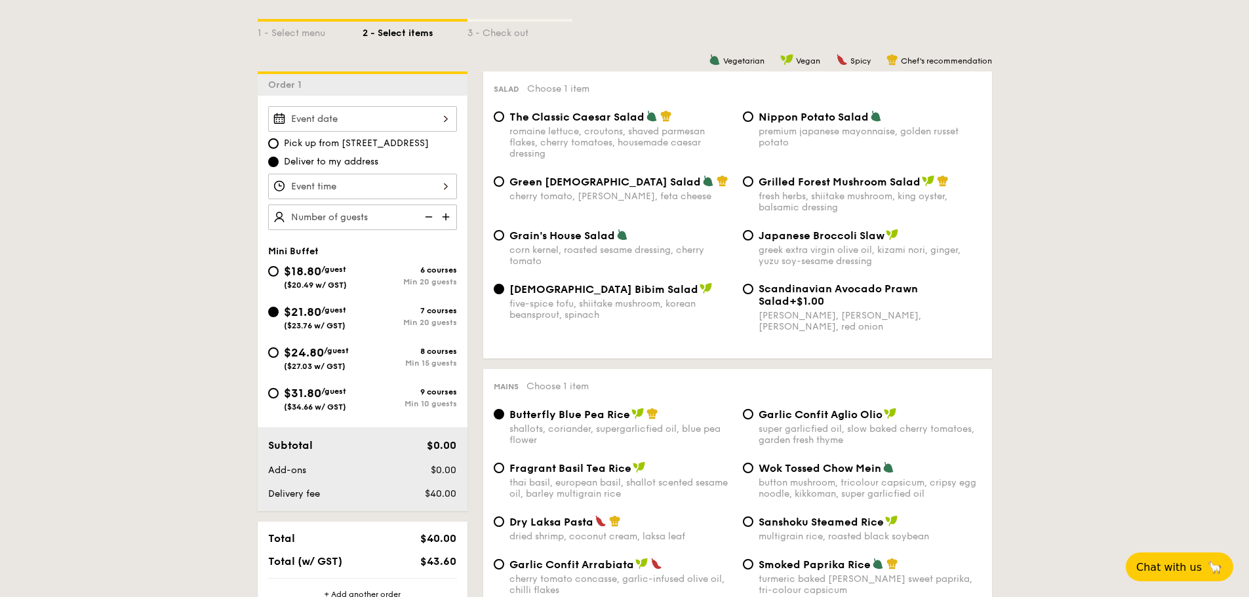
click at [353, 121] on div at bounding box center [362, 119] width 189 height 26
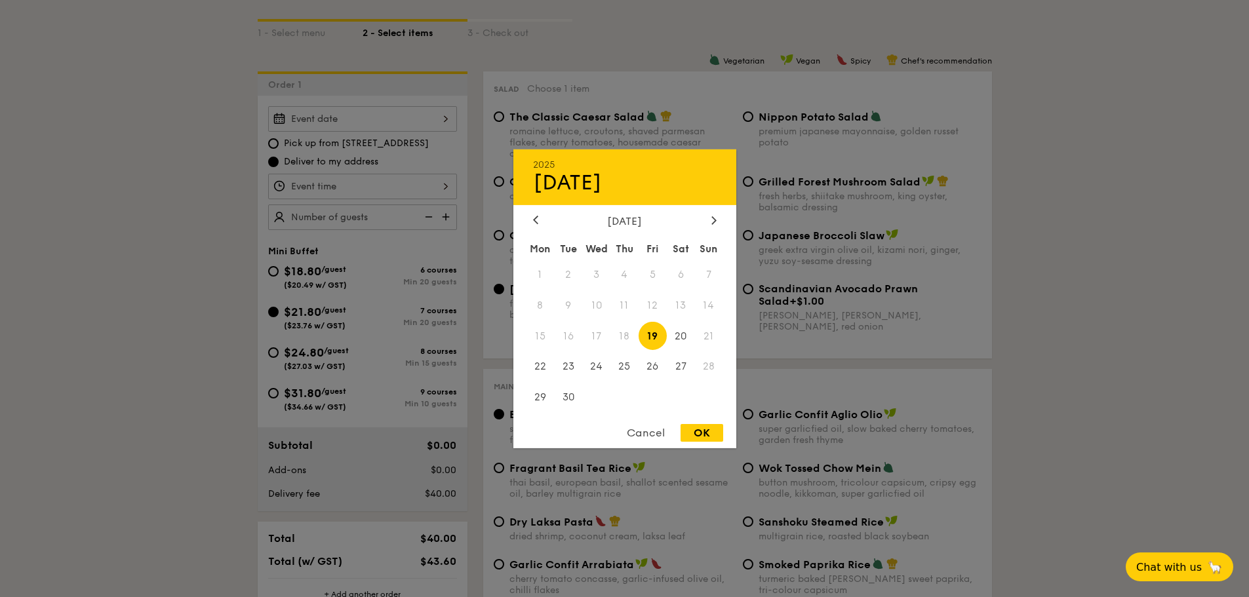
click at [641, 436] on div "Cancel" at bounding box center [646, 433] width 64 height 18
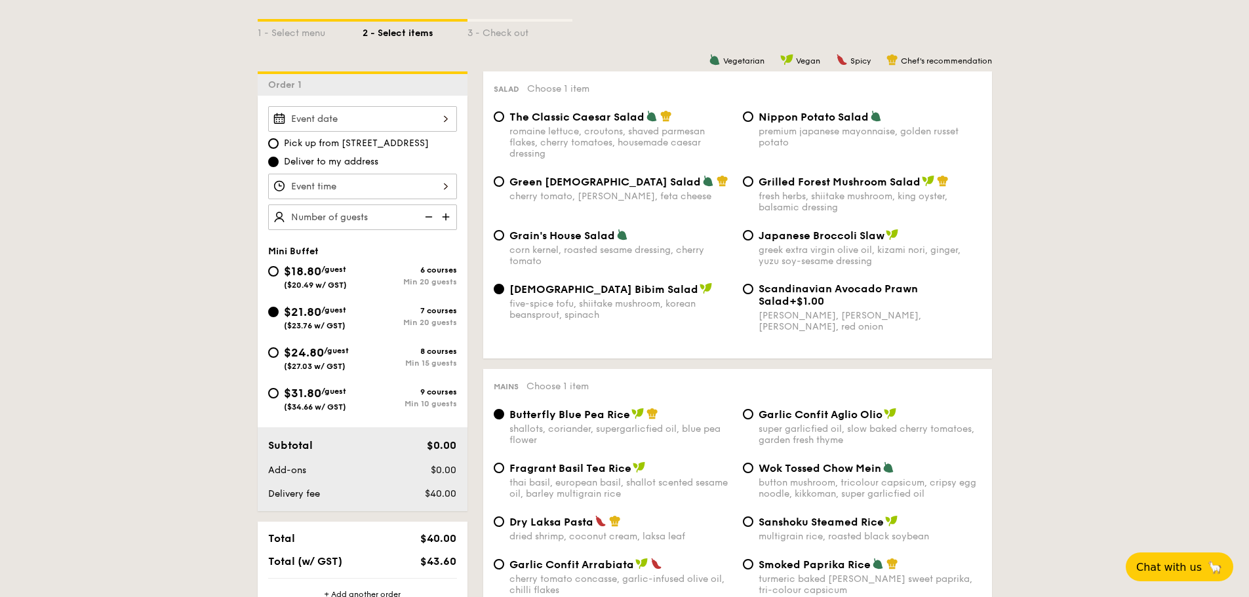
click at [348, 144] on span "Pick up from 5 Burn Road #05-01" at bounding box center [356, 143] width 145 height 13
click at [279, 144] on input "Pick up from 5 Burn Road #05-01" at bounding box center [273, 143] width 10 height 10
radio input "true"
click at [388, 116] on div at bounding box center [362, 119] width 189 height 26
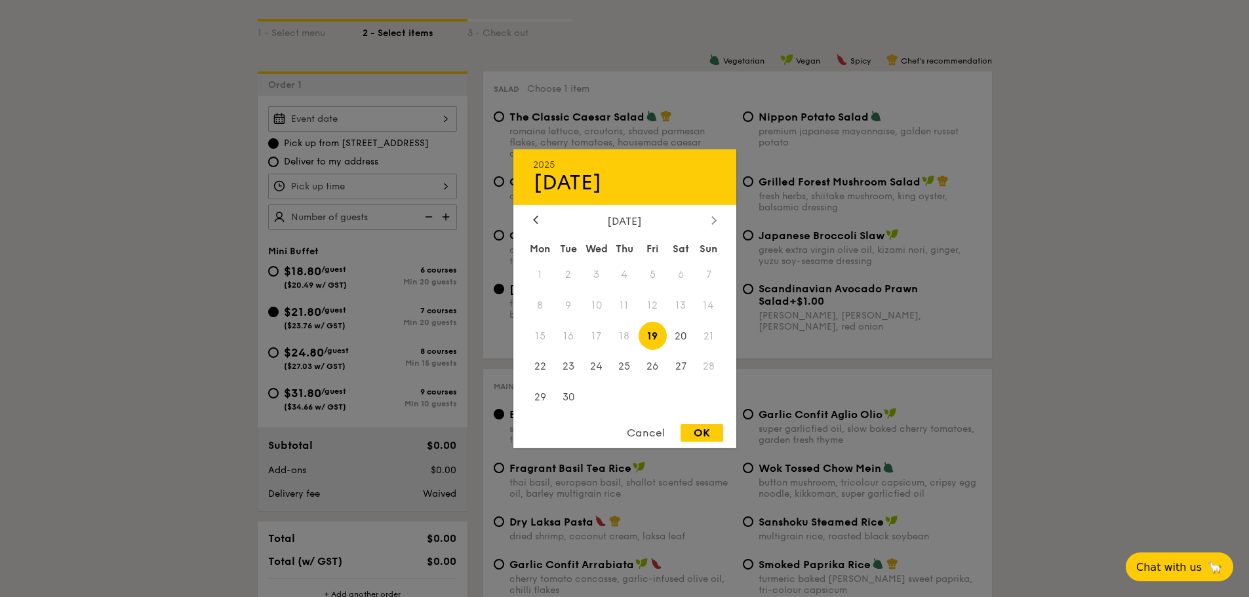
click at [710, 221] on div at bounding box center [714, 220] width 12 height 12
click at [542, 357] on span "20" at bounding box center [541, 367] width 28 height 28
click at [540, 367] on span "20" at bounding box center [541, 367] width 28 height 28
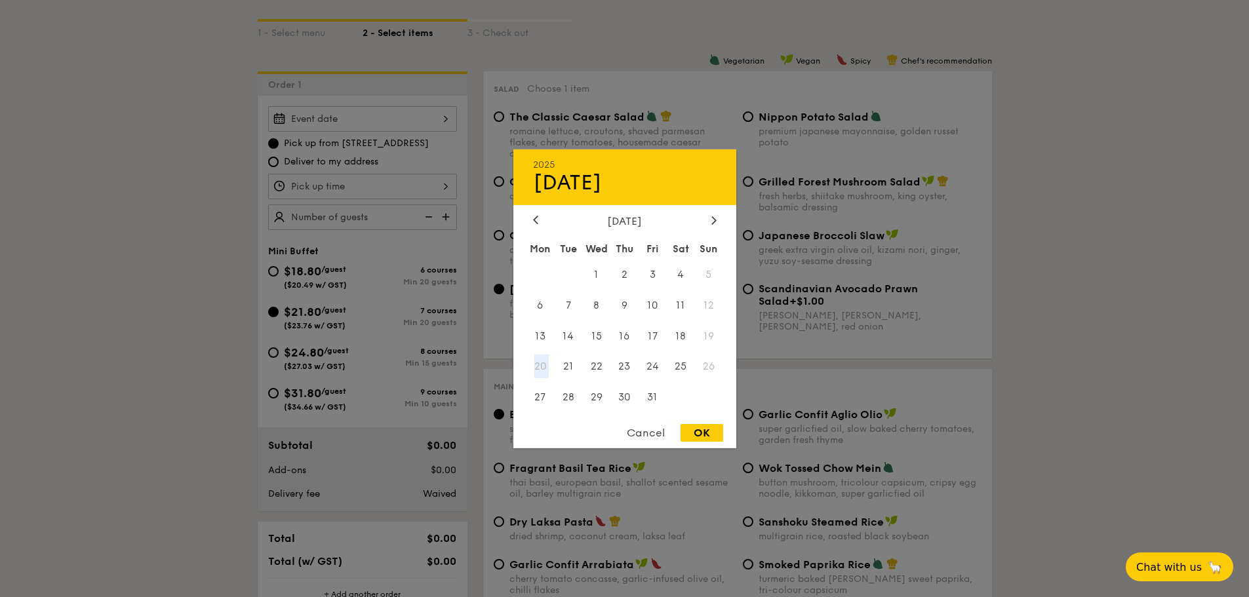
click at [540, 367] on span "20" at bounding box center [541, 367] width 28 height 28
click at [536, 365] on span "20" at bounding box center [541, 367] width 28 height 28
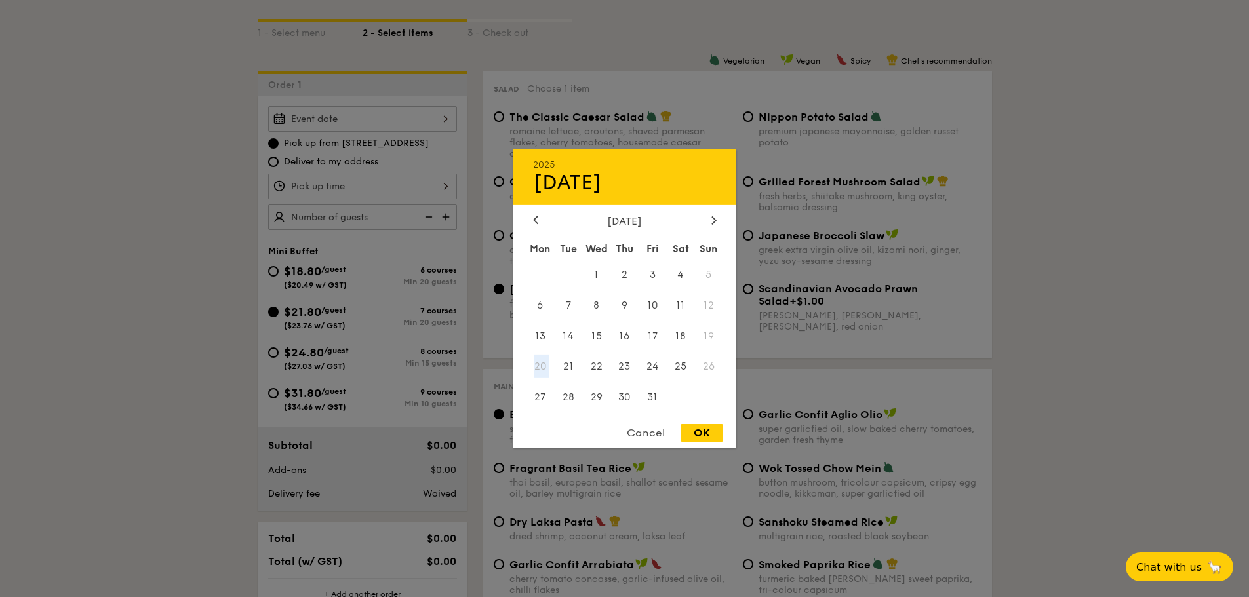
click at [536, 365] on span "20" at bounding box center [541, 367] width 28 height 28
click at [537, 364] on span "20" at bounding box center [541, 367] width 28 height 28
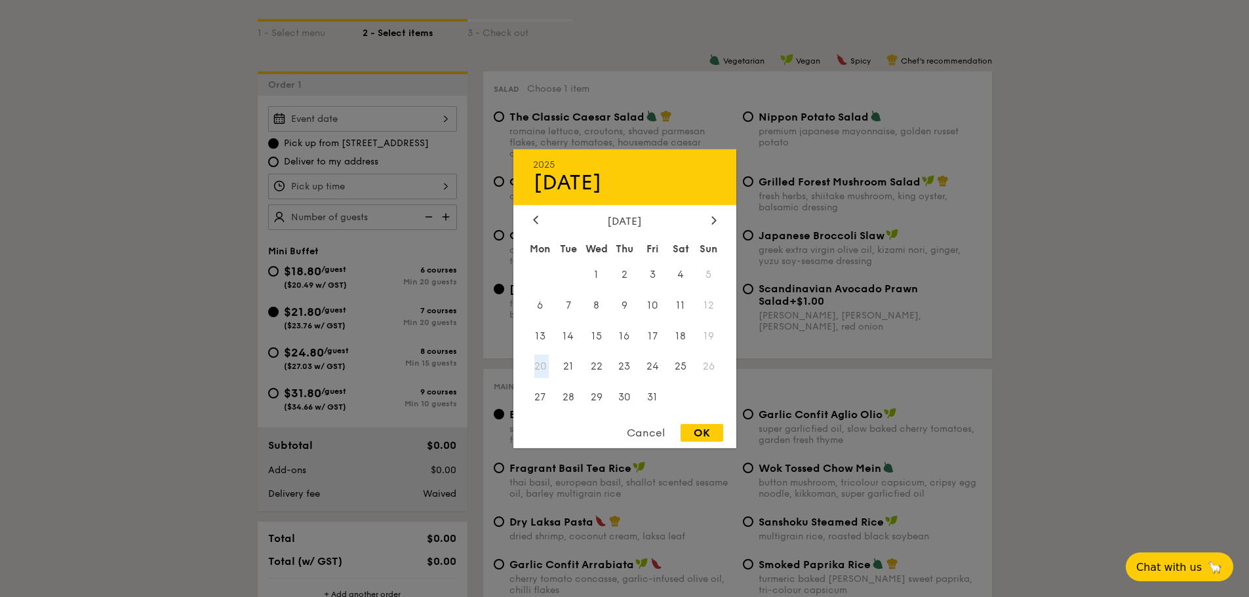
click at [537, 369] on span "20" at bounding box center [541, 367] width 28 height 28
click at [647, 439] on div "Cancel" at bounding box center [646, 433] width 64 height 18
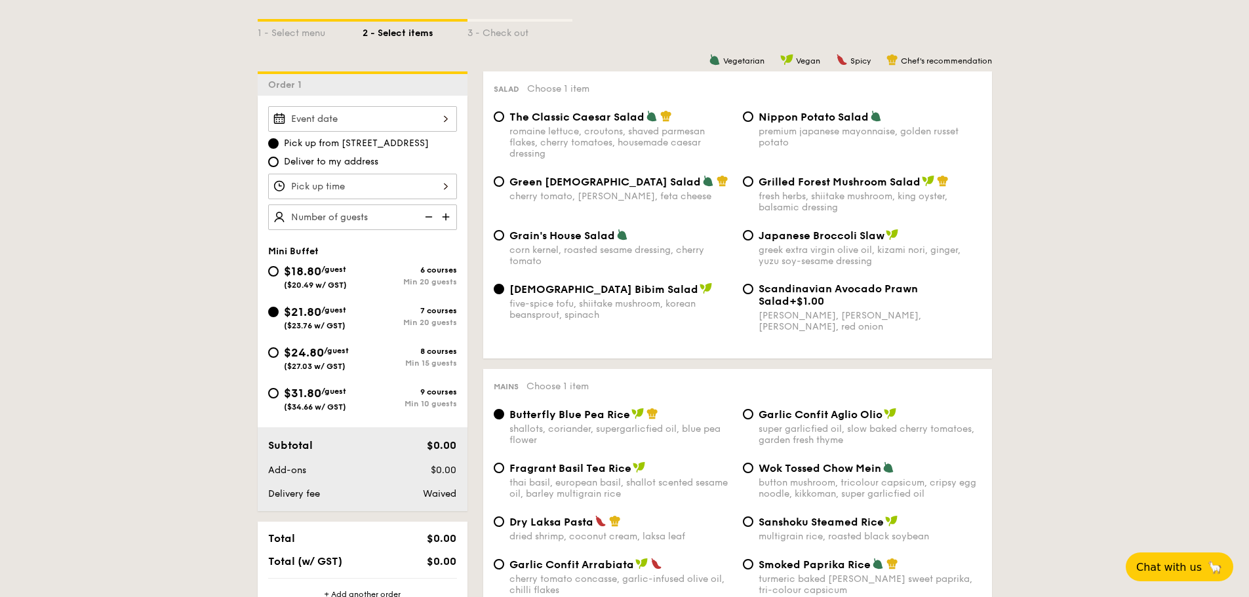
click at [412, 183] on div at bounding box center [362, 187] width 189 height 26
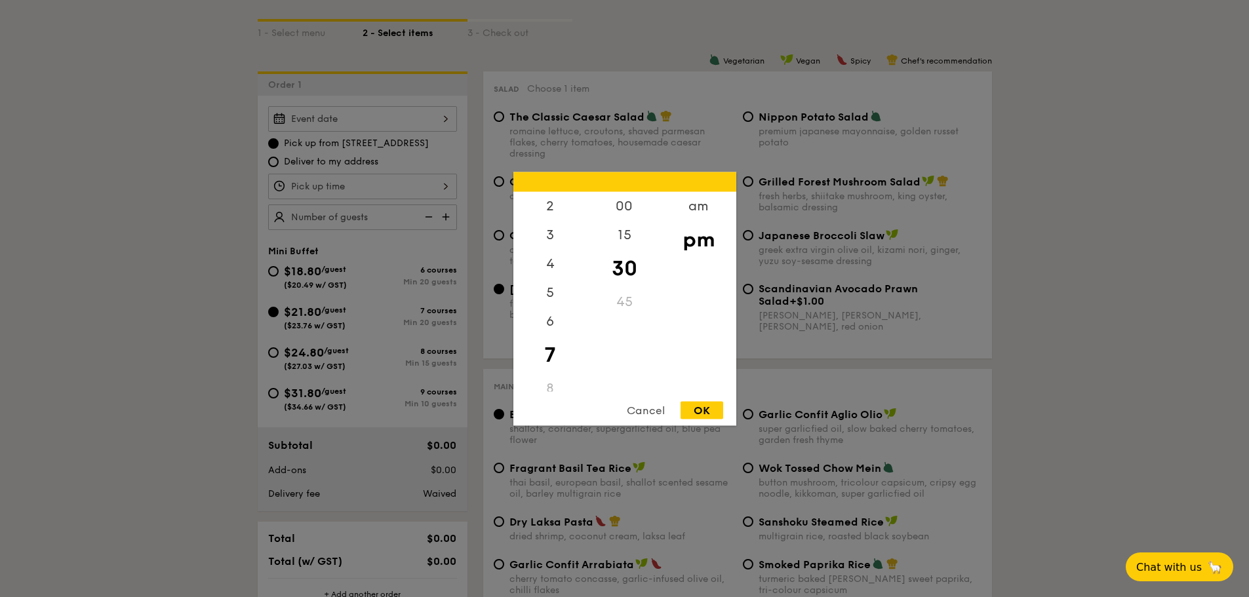
click at [644, 411] on div "Cancel" at bounding box center [646, 410] width 64 height 18
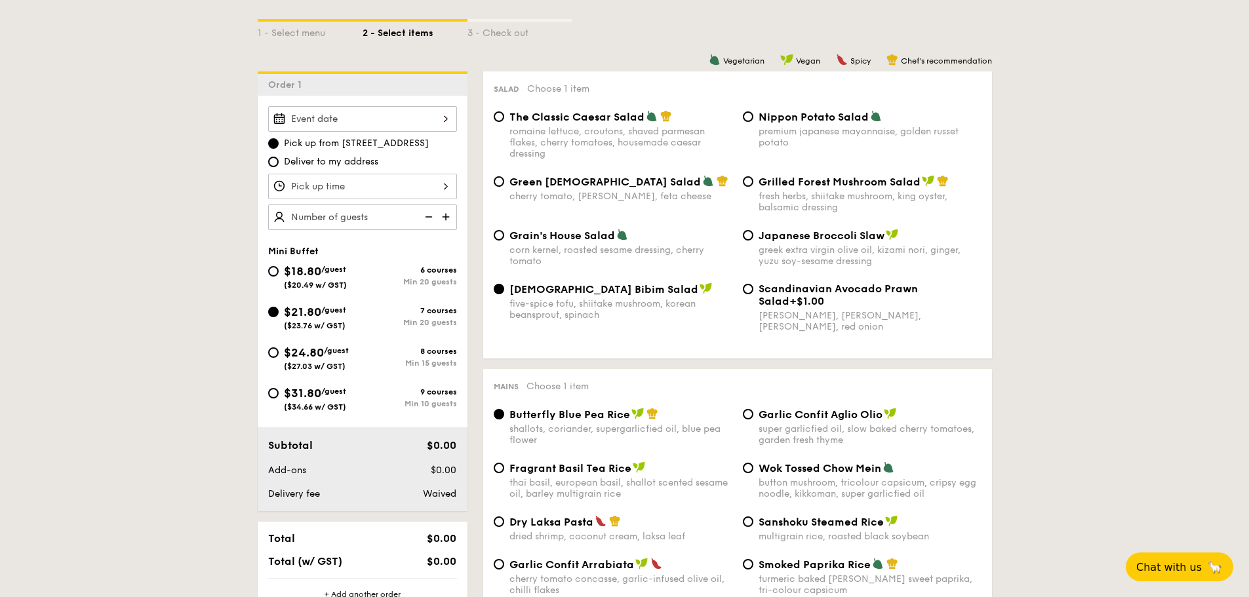
click at [352, 119] on div at bounding box center [362, 119] width 189 height 26
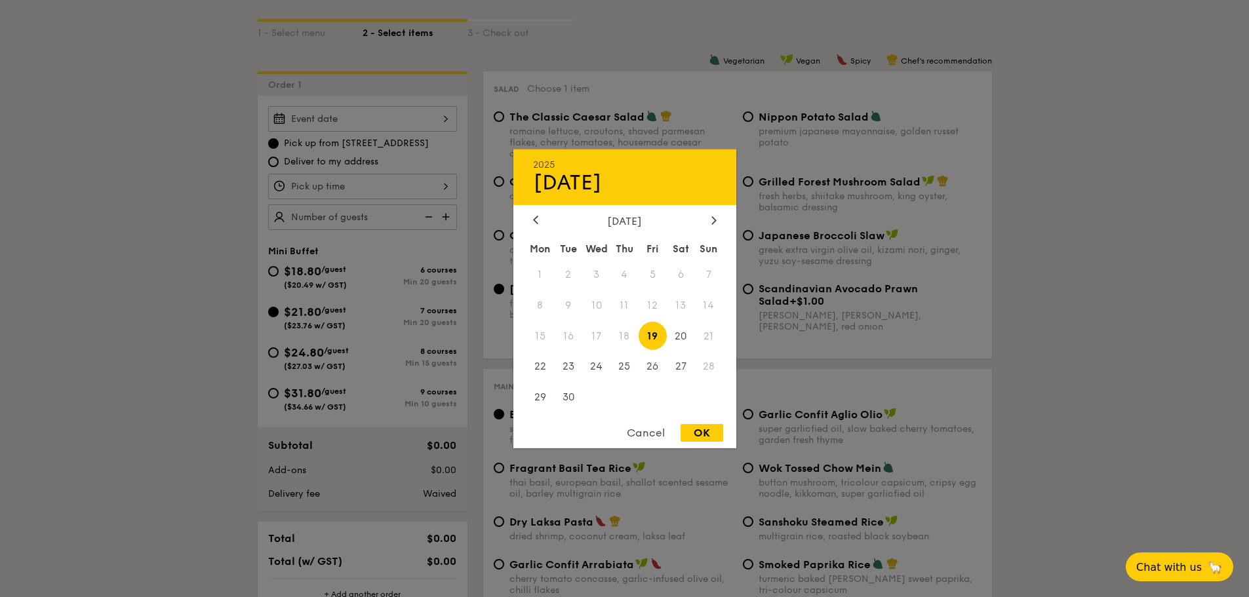
click at [708, 336] on span "21" at bounding box center [709, 336] width 28 height 28
click at [658, 432] on div "Cancel" at bounding box center [646, 433] width 64 height 18
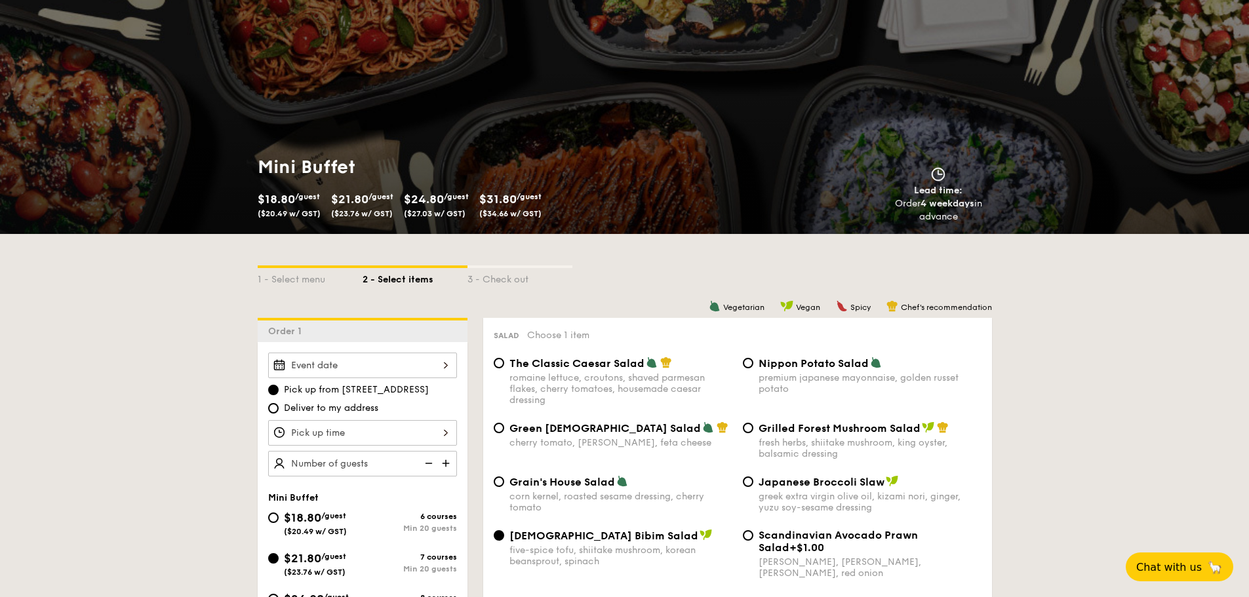
scroll to position [0, 0]
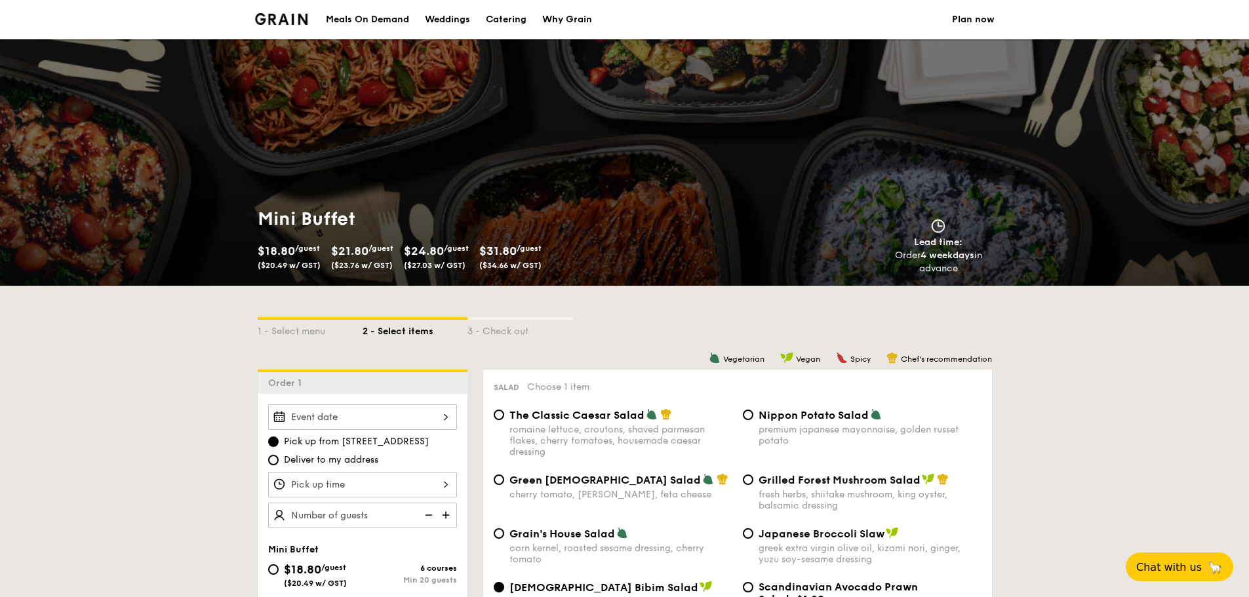
click at [290, 18] on img at bounding box center [281, 19] width 53 height 12
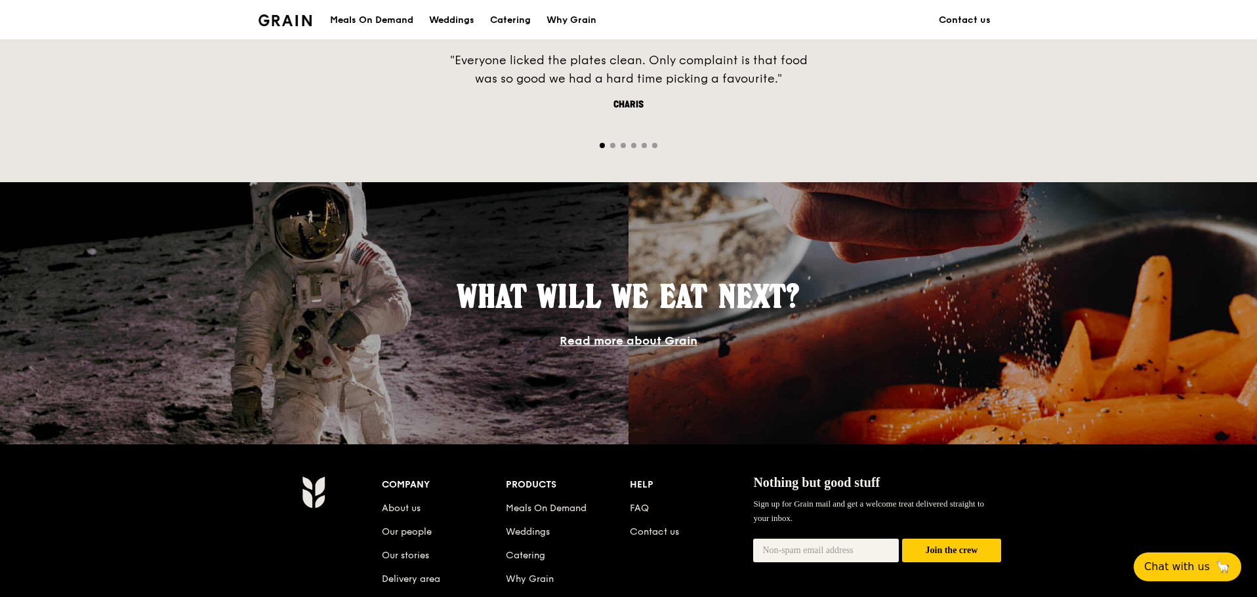
scroll to position [1154, 0]
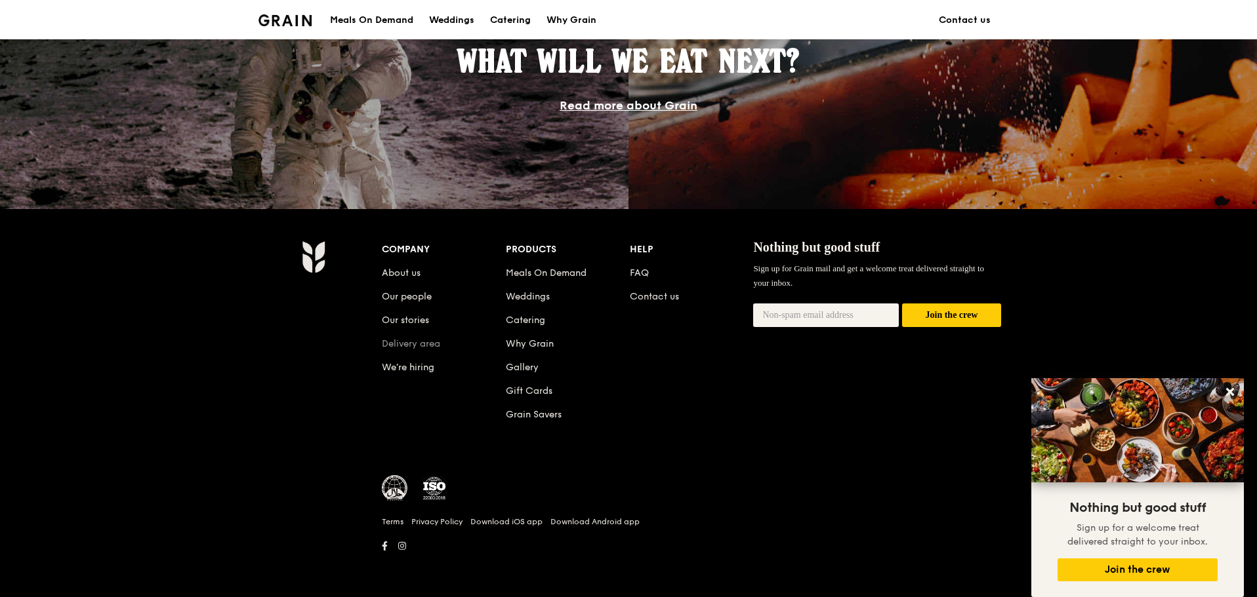
click at [435, 340] on link "Delivery area" at bounding box center [411, 343] width 58 height 11
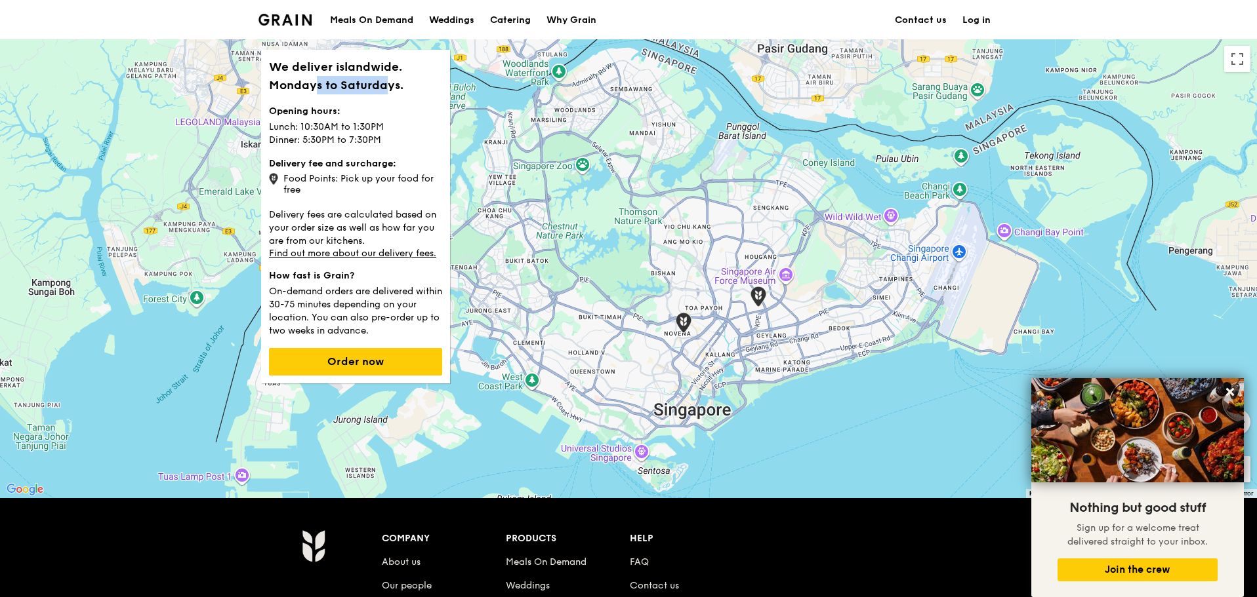
drag, startPoint x: 314, startPoint y: 84, endPoint x: 386, endPoint y: 92, distance: 72.0
click at [386, 92] on h1 "We deliver islandwide. Mondays to Saturdays." at bounding box center [355, 76] width 173 height 37
click at [344, 182] on div "Food Points: Pick up your food for free" at bounding box center [355, 183] width 173 height 25
click at [497, 26] on div "Catering" at bounding box center [510, 20] width 41 height 39
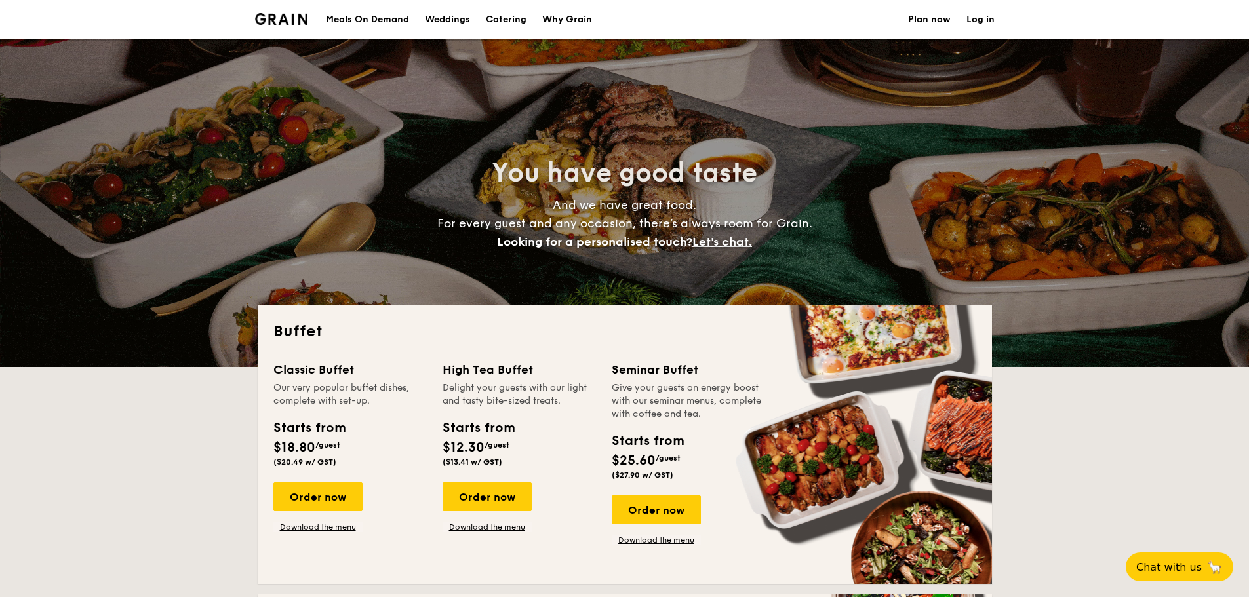
select select
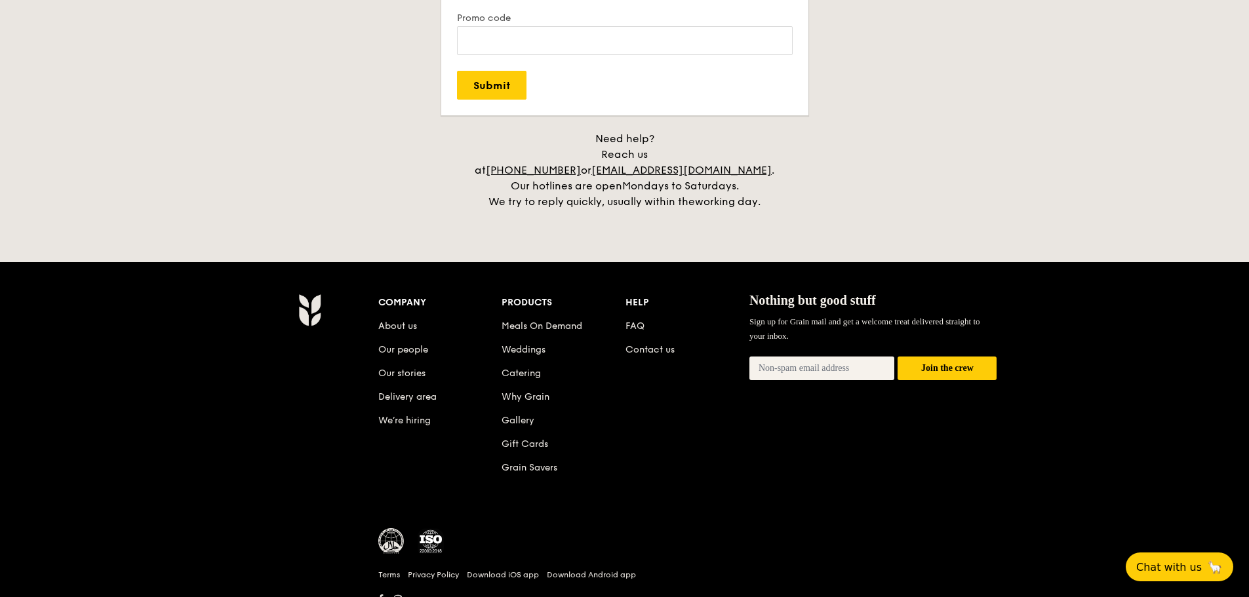
scroll to position [2689, 0]
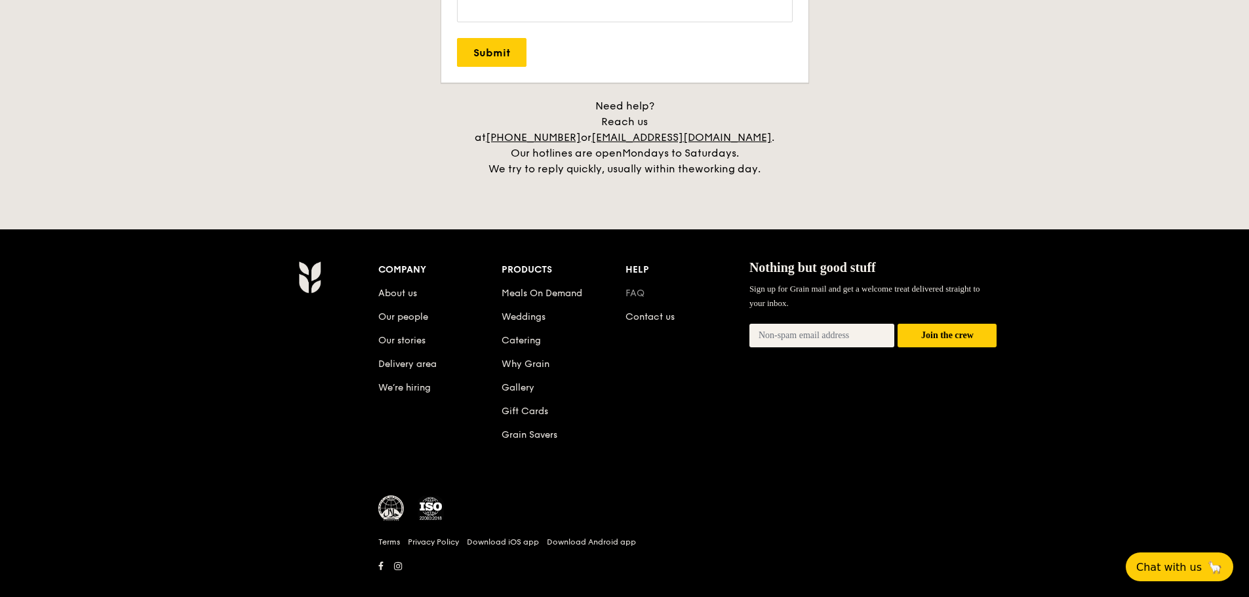
click at [643, 288] on link "FAQ" at bounding box center [635, 293] width 19 height 11
